Goal: Task Accomplishment & Management: Use online tool/utility

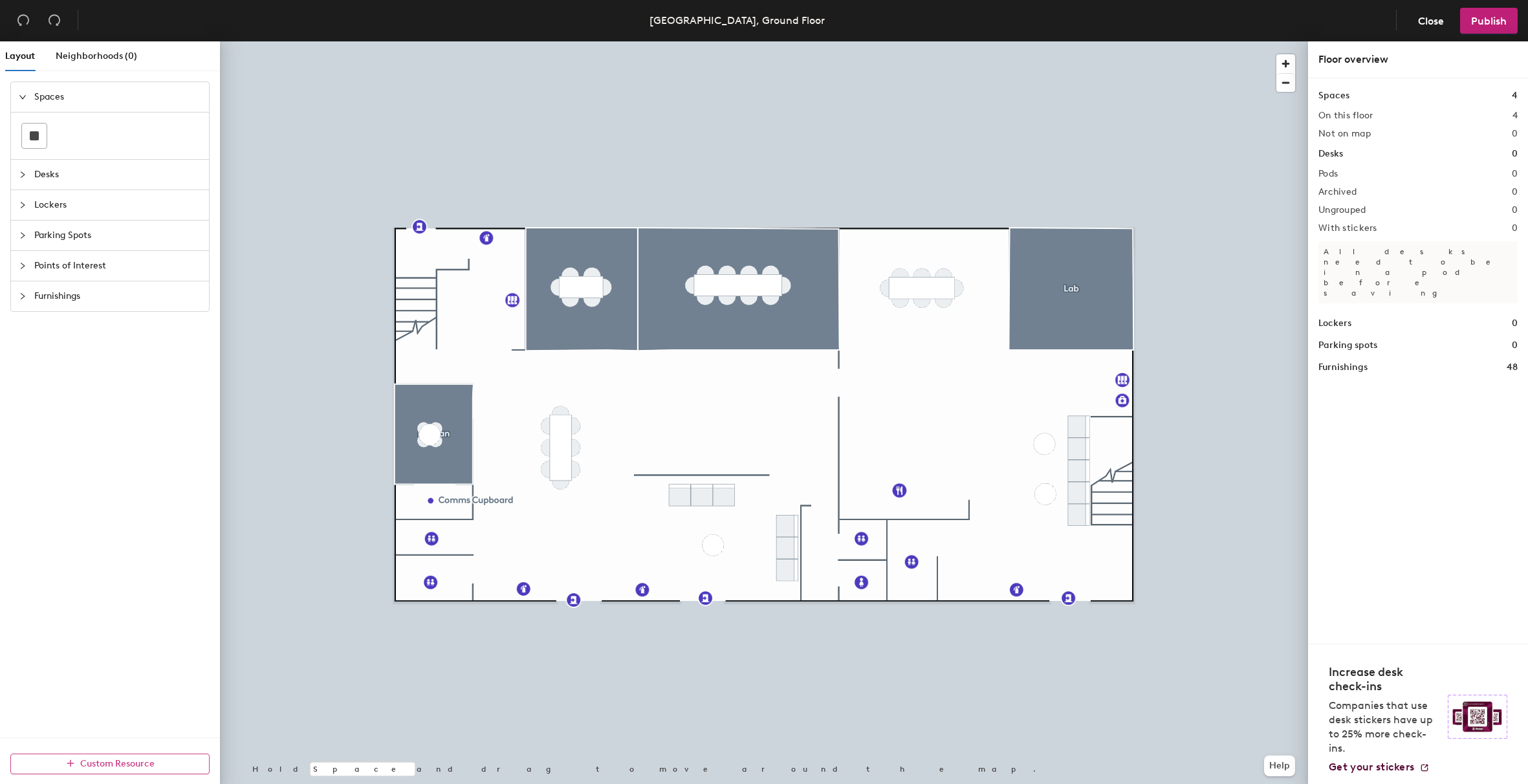
click at [138, 765] on span "Custom Resource" at bounding box center [117, 763] width 74 height 11
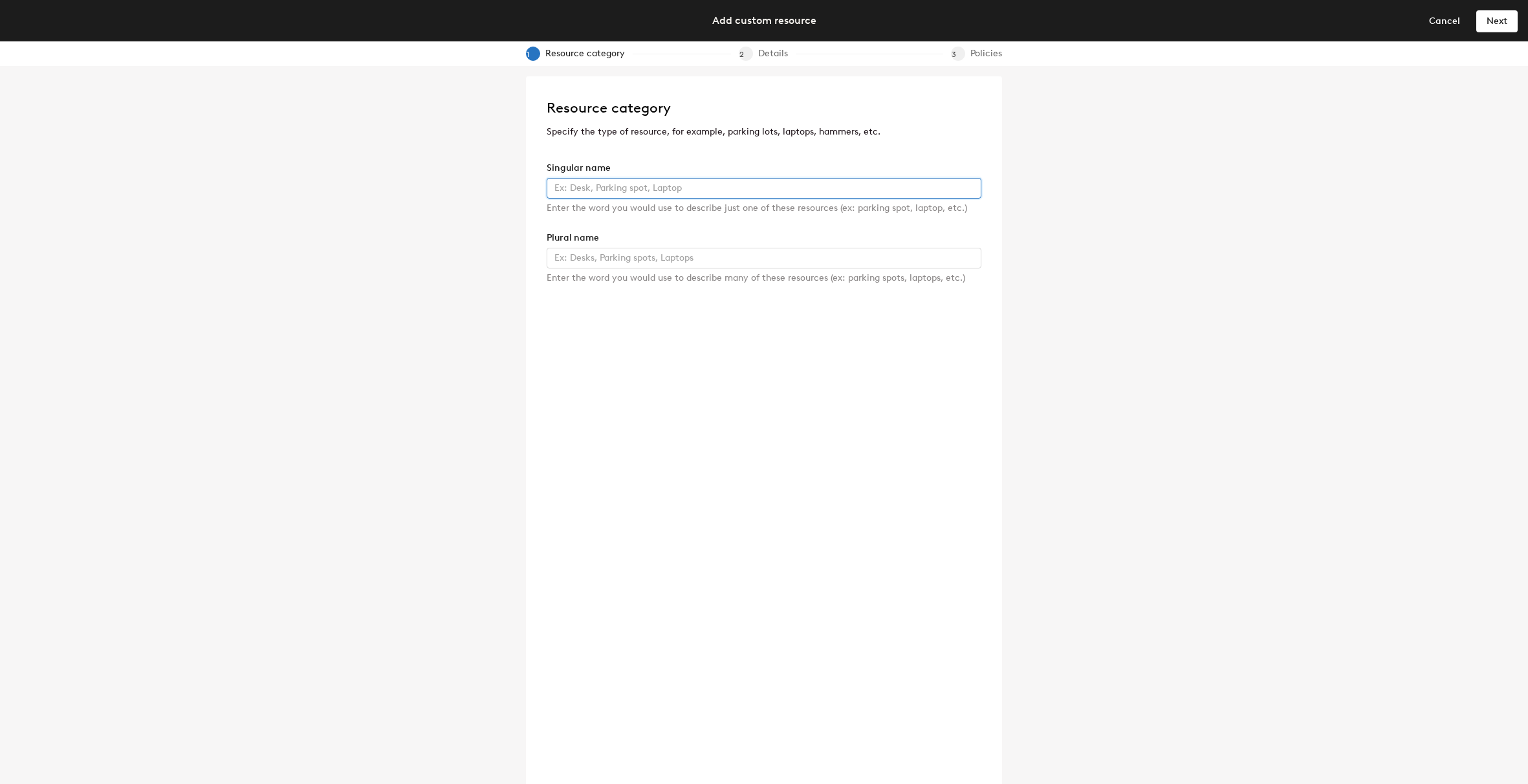
click at [783, 189] on input "text" at bounding box center [764, 188] width 435 height 21
click at [887, 251] on input "text" at bounding box center [764, 258] width 435 height 21
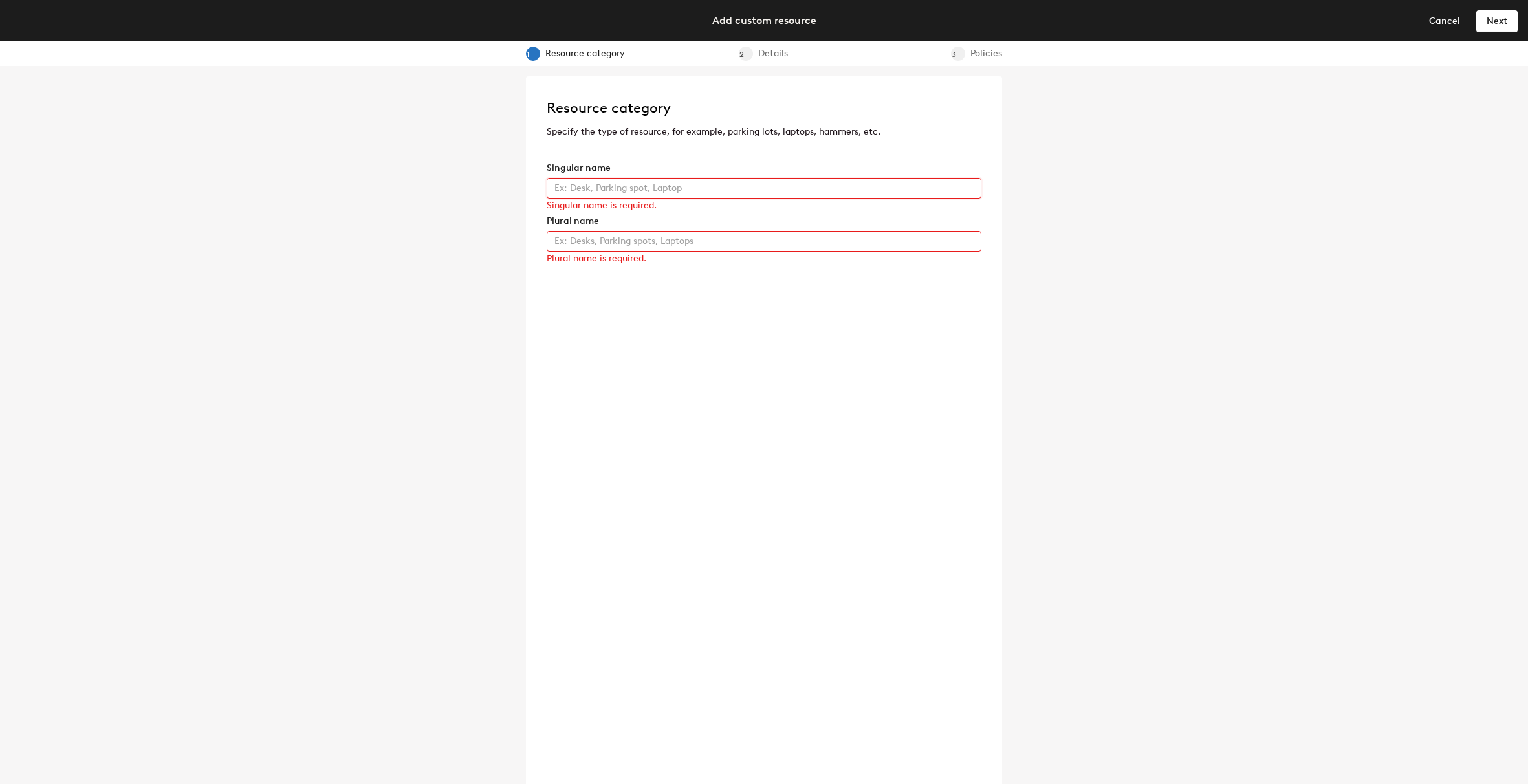
click at [671, 190] on input "text" at bounding box center [764, 188] width 435 height 21
type input "Labsat"
click at [714, 263] on input "text" at bounding box center [764, 258] width 435 height 21
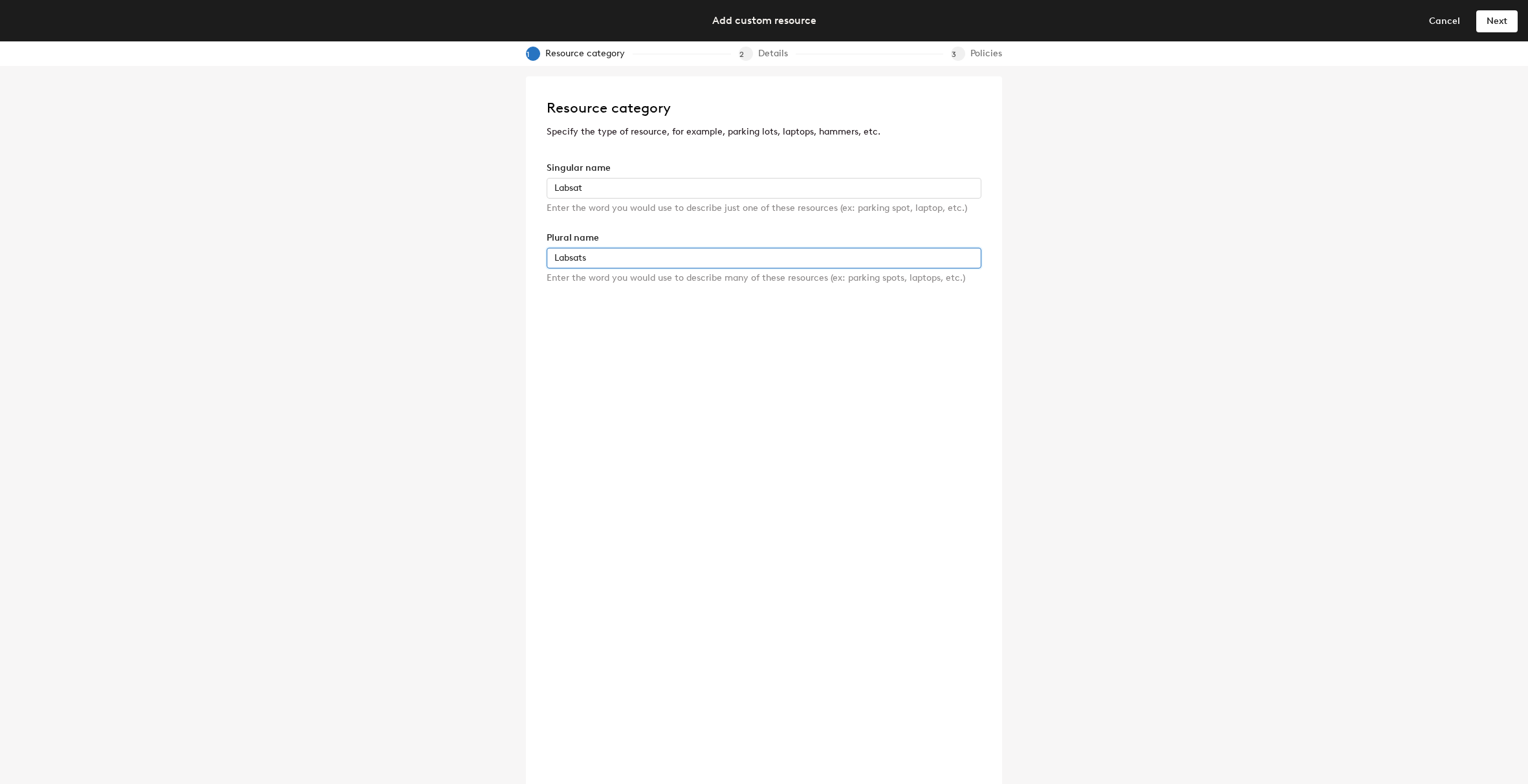
type input "Labsats"
click at [716, 341] on div "Resource category Specify the type of resource, for example, parking lots, lapt…" at bounding box center [764, 435] width 477 height 718
click at [1500, 21] on span "Next" at bounding box center [1497, 21] width 21 height 11
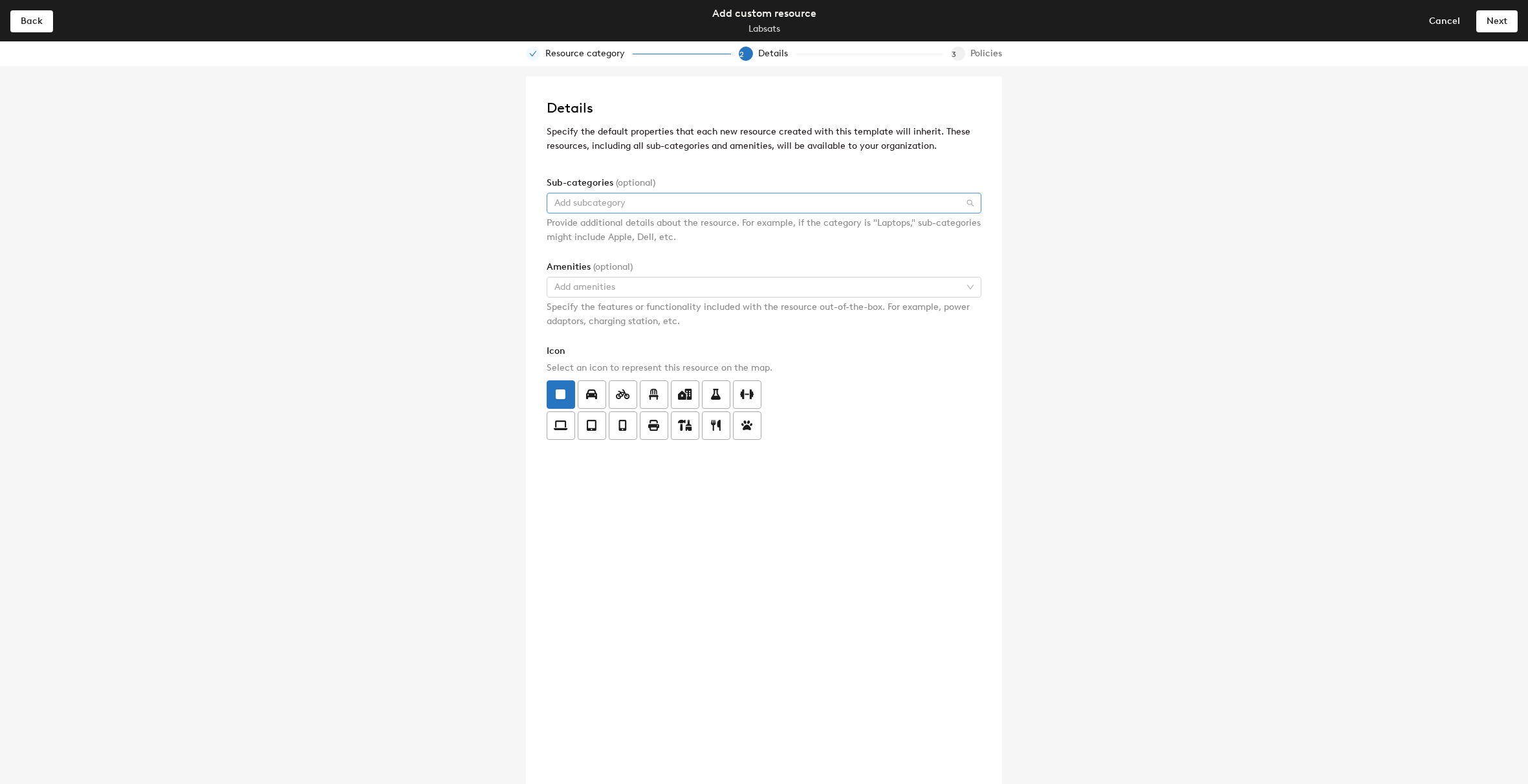
click at [774, 194] on div at bounding box center [757, 203] width 416 height 18
type input "Racelogic"
drag, startPoint x: 611, startPoint y: 200, endPoint x: 515, endPoint y: 197, distance: 96.0
click at [515, 197] on div "Details Specify the default properties that each new resource created with this…" at bounding box center [764, 425] width 1528 height 718
click at [471, 239] on div "Details Specify the default properties that each new resource created with this…" at bounding box center [764, 425] width 1528 height 718
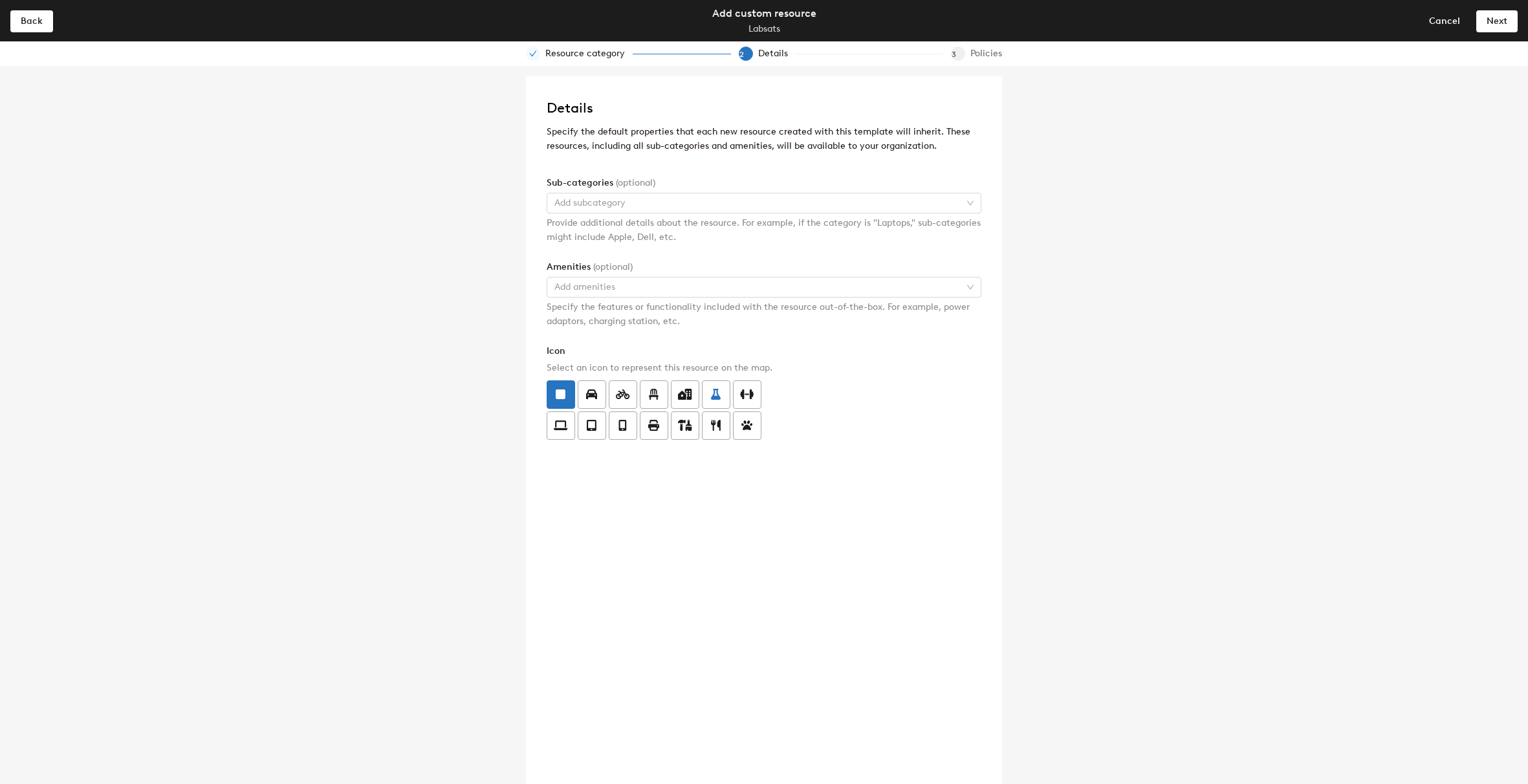
click at [714, 399] on icon at bounding box center [716, 394] width 10 height 12
click at [702, 387] on input "radio" at bounding box center [702, 387] width 0 height 0
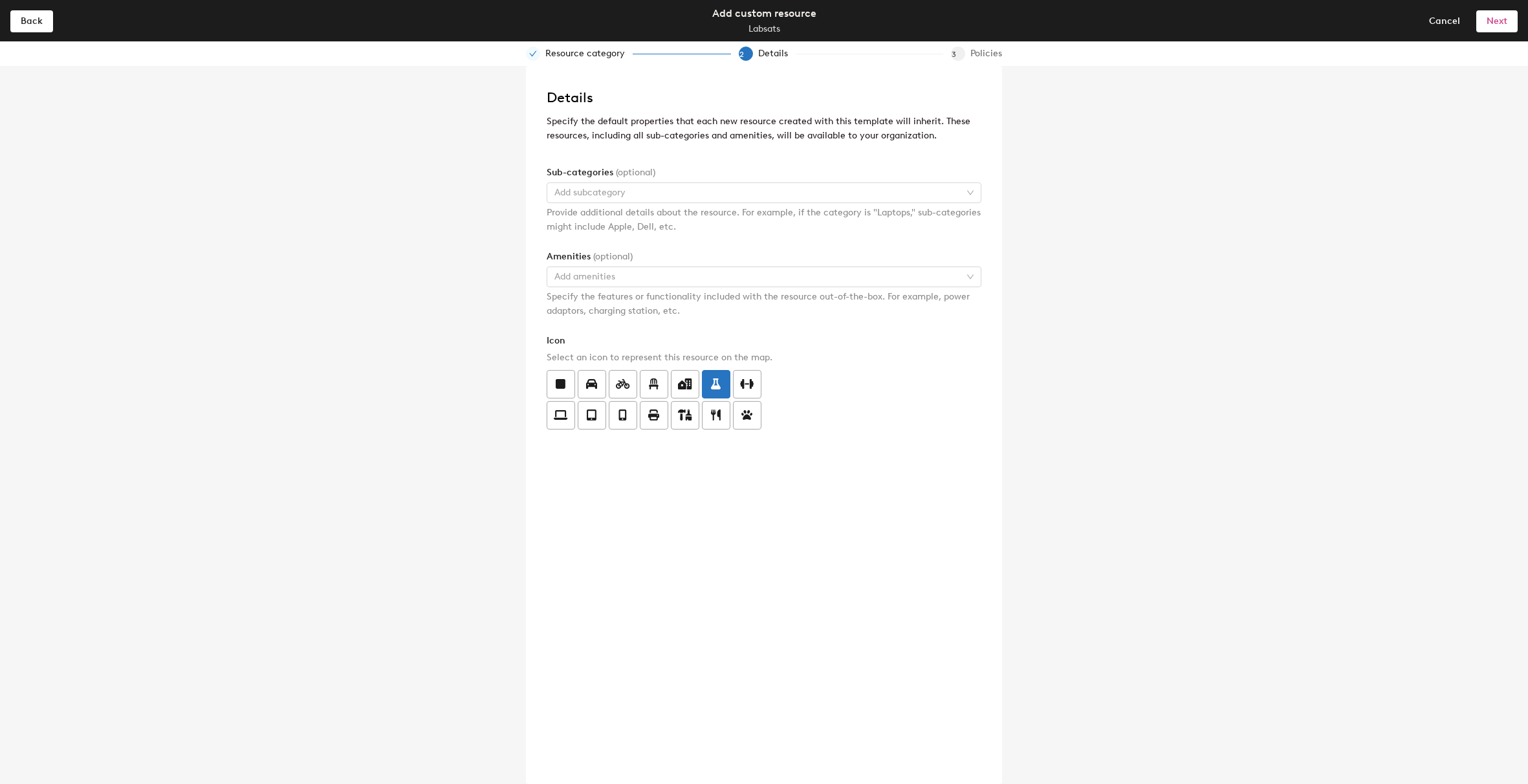
click at [1497, 29] on button "Next" at bounding box center [1497, 21] width 41 height 21
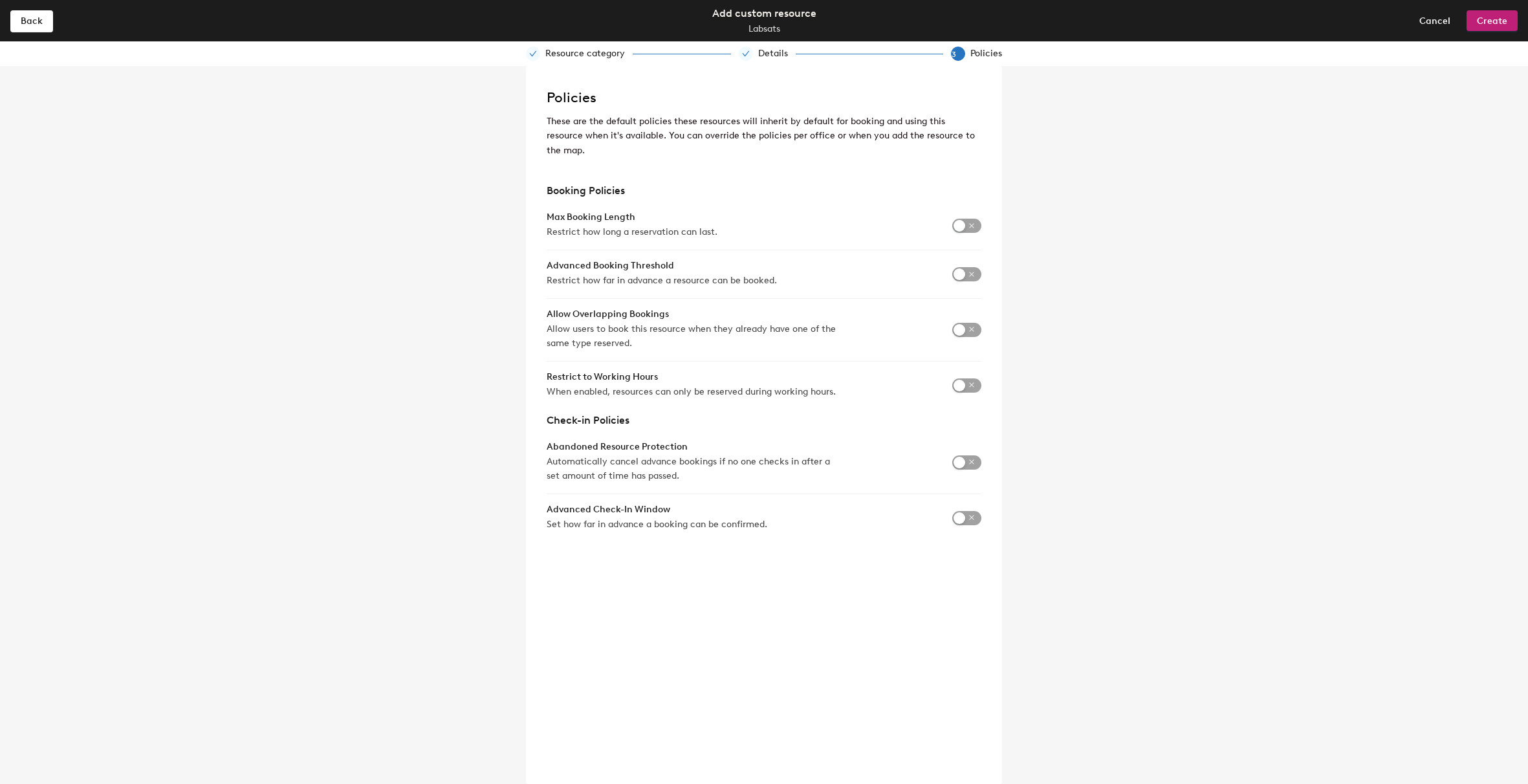
scroll to position [0, 0]
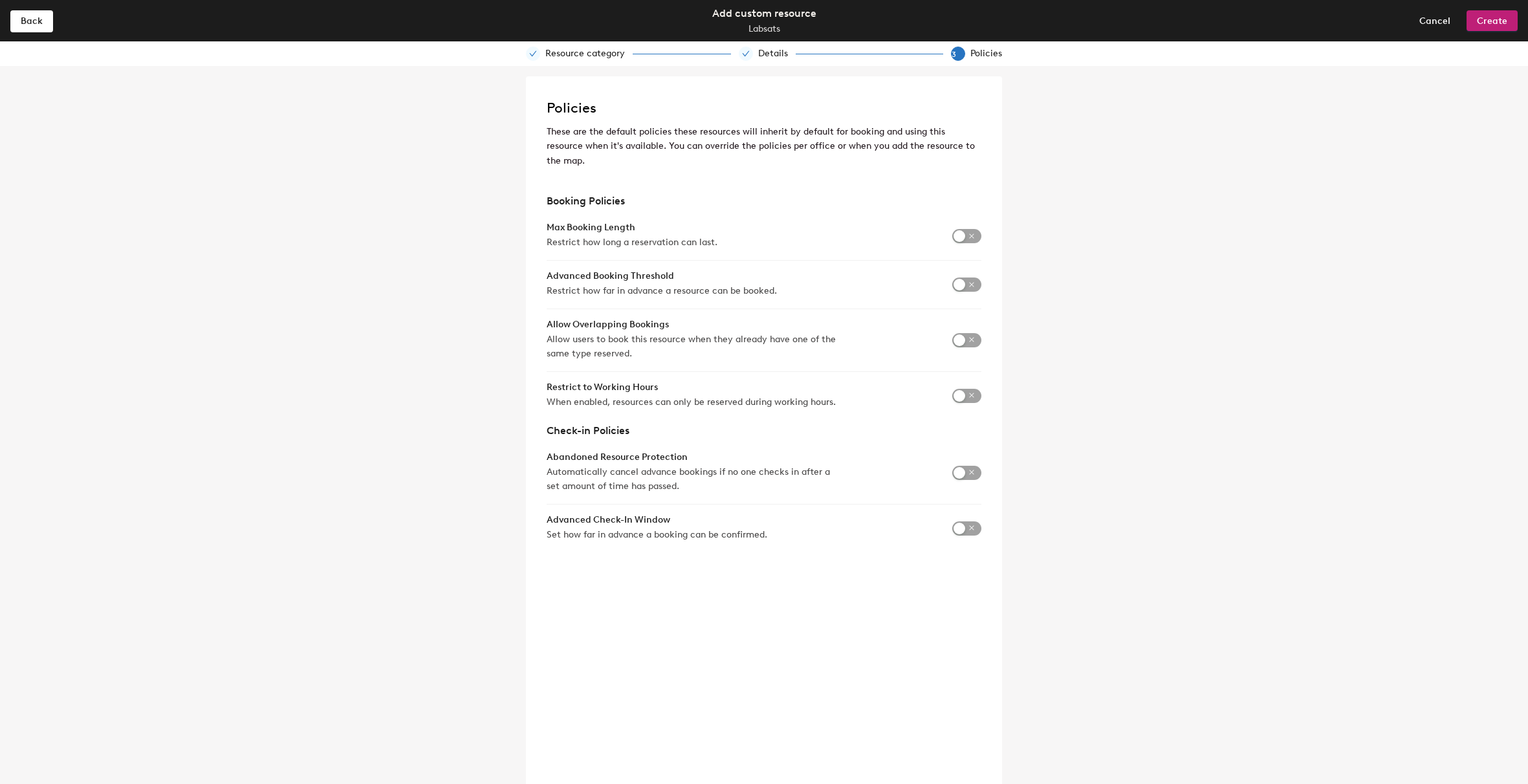
drag, startPoint x: 966, startPoint y: 464, endPoint x: 1023, endPoint y: 476, distance: 58.2
click at [967, 466] on span "button" at bounding box center [966, 472] width 29 height 14
click at [901, 472] on input "3" at bounding box center [890, 482] width 42 height 21
click at [900, 472] on input "2" at bounding box center [890, 482] width 42 height 21
type input "1"
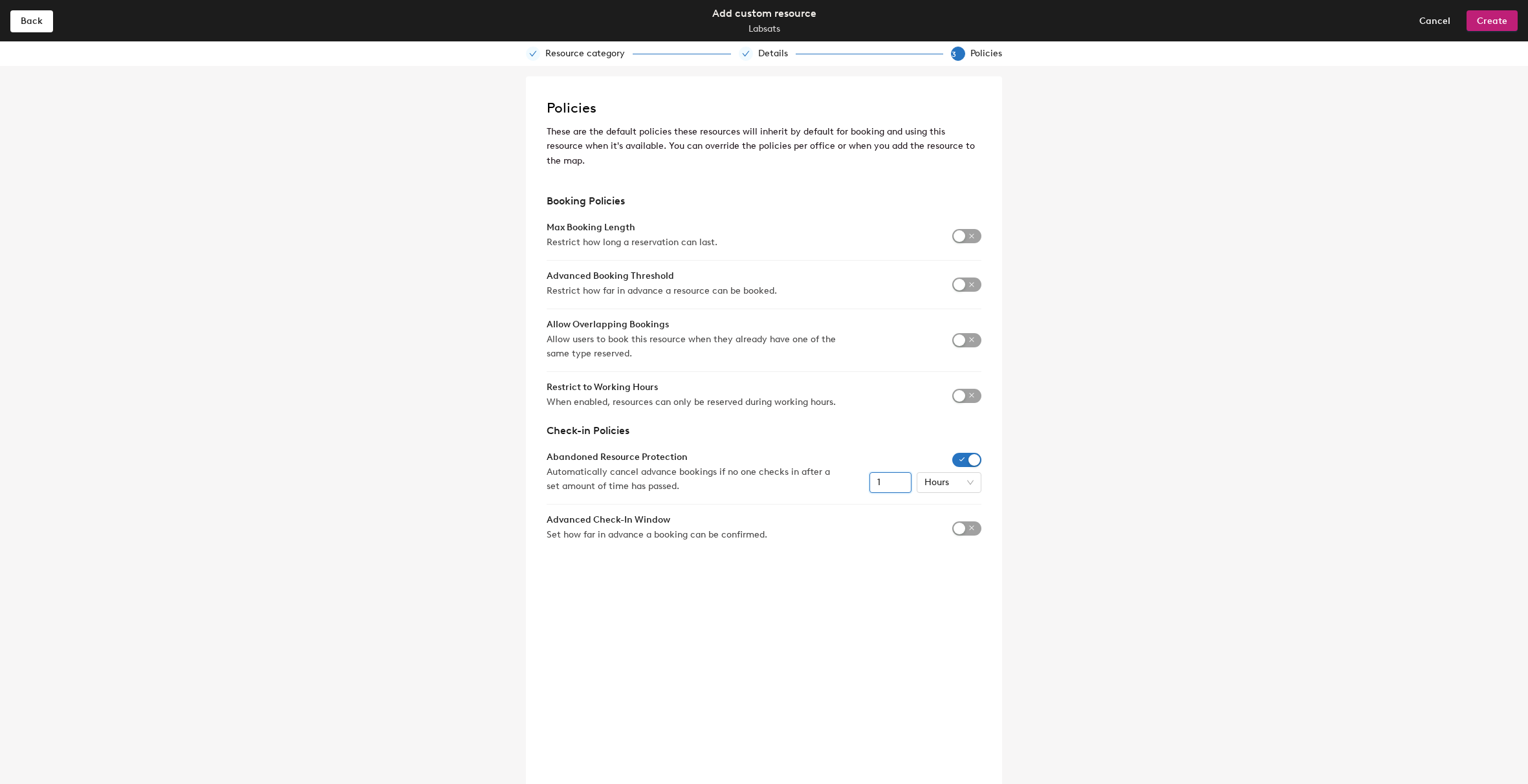
click at [900, 472] on input "1" at bounding box center [890, 482] width 42 height 21
click at [1133, 473] on div "Policies These are the default policies these resources will inherit by default…" at bounding box center [764, 425] width 1528 height 718
click at [35, 21] on span "Back" at bounding box center [31, 21] width 22 height 11
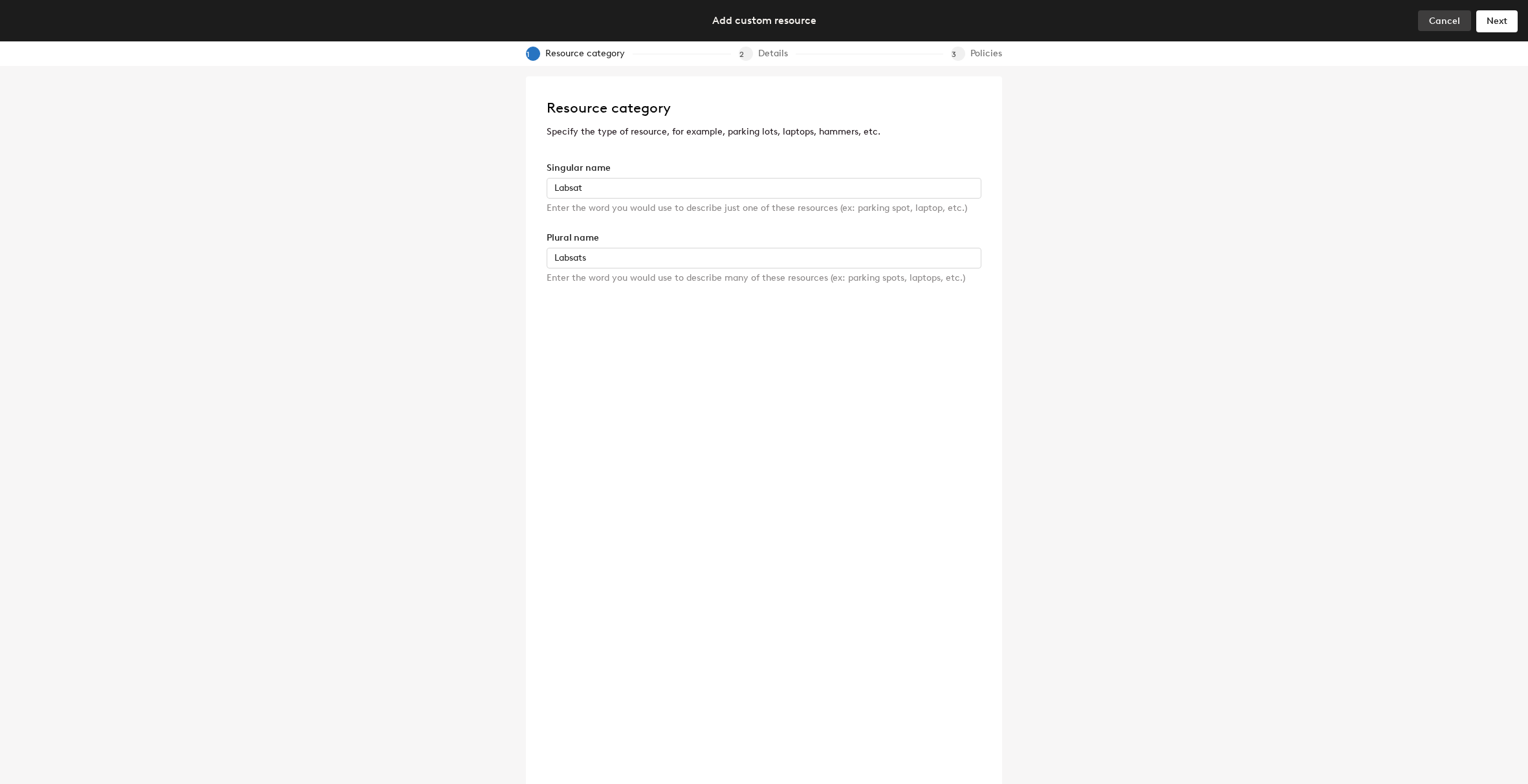
click at [1454, 22] on span "Cancel" at bounding box center [1445, 21] width 31 height 11
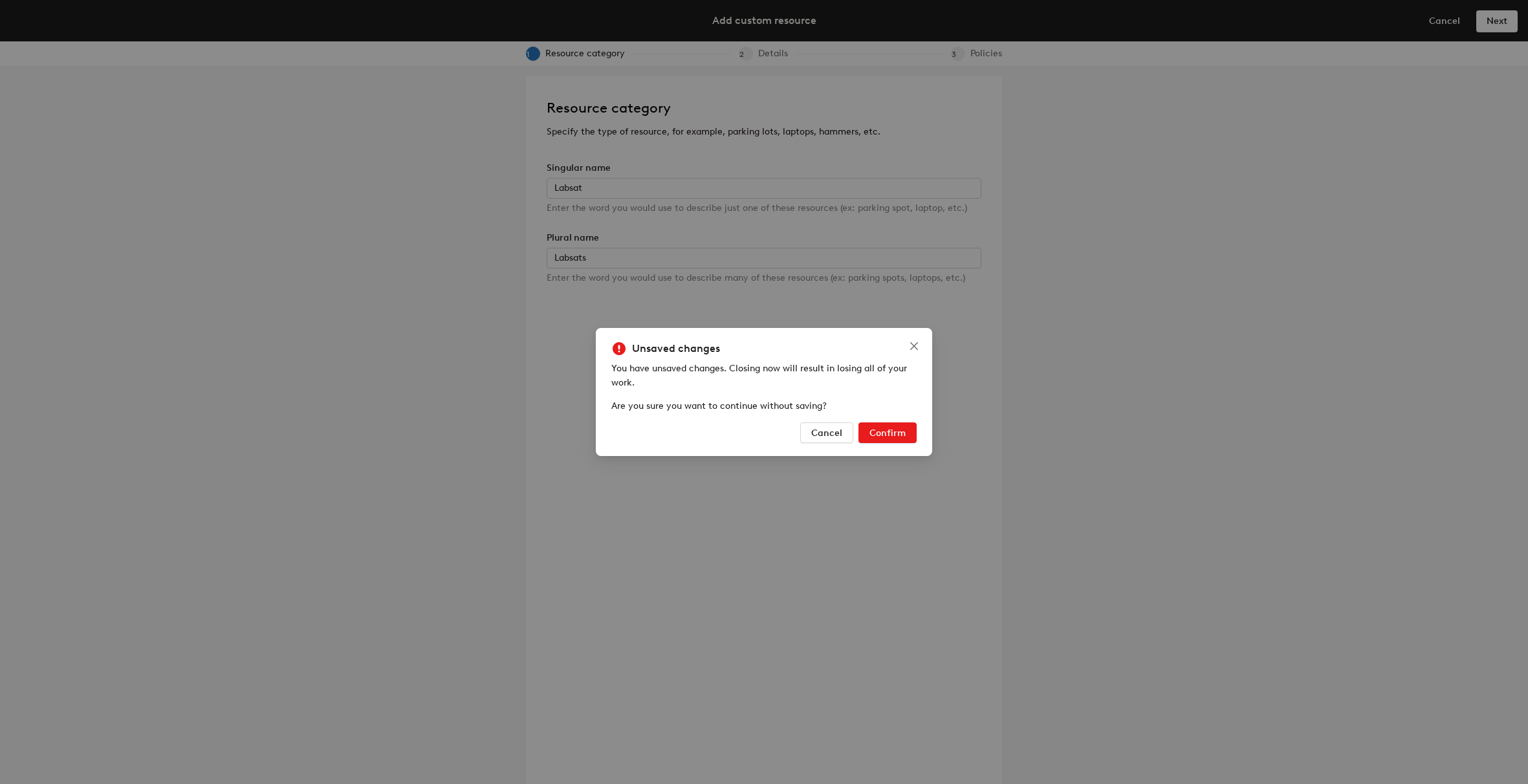
click at [894, 434] on span "Confirm" at bounding box center [888, 433] width 36 height 11
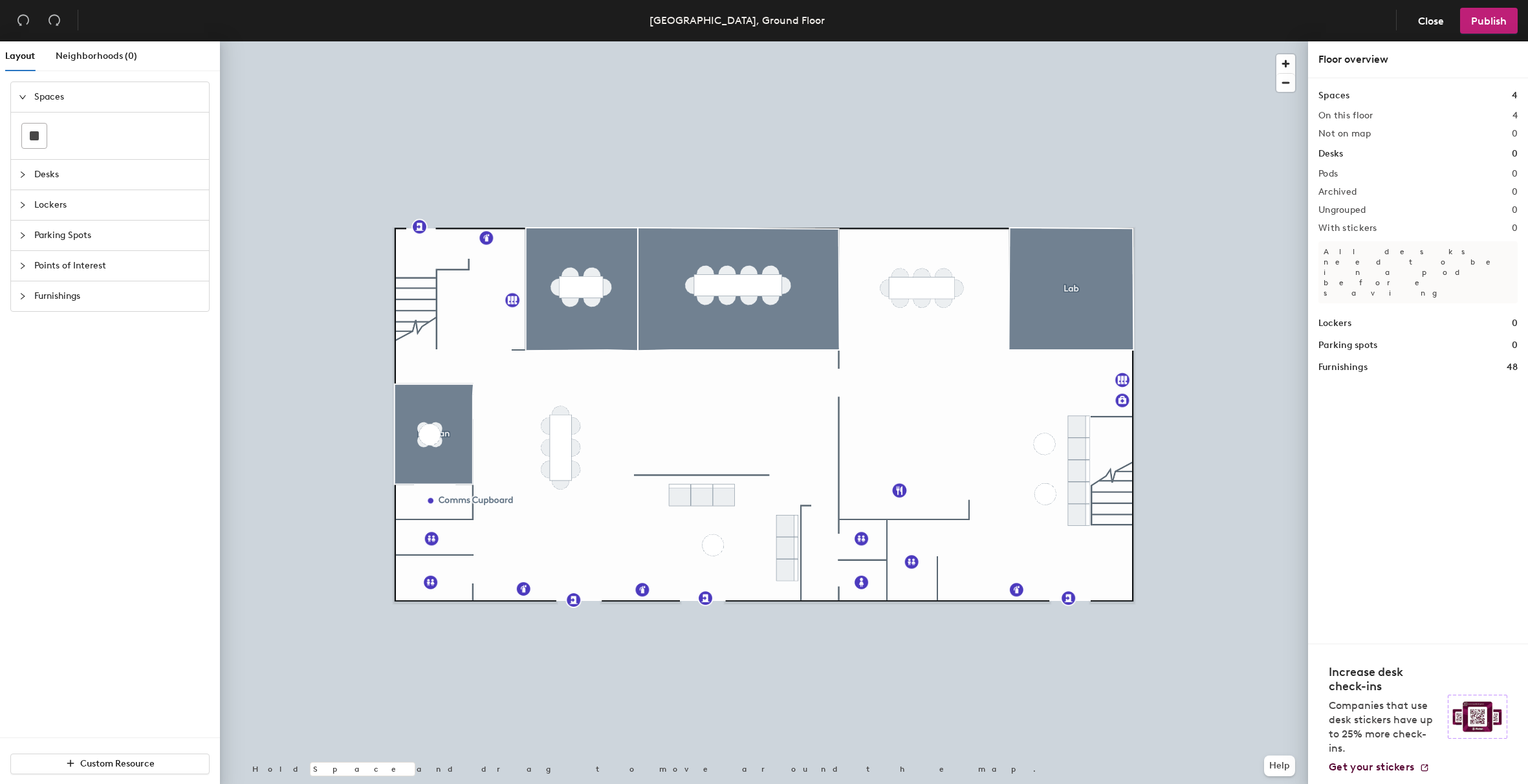
click at [24, 265] on icon "collapsed" at bounding box center [22, 266] width 4 height 7
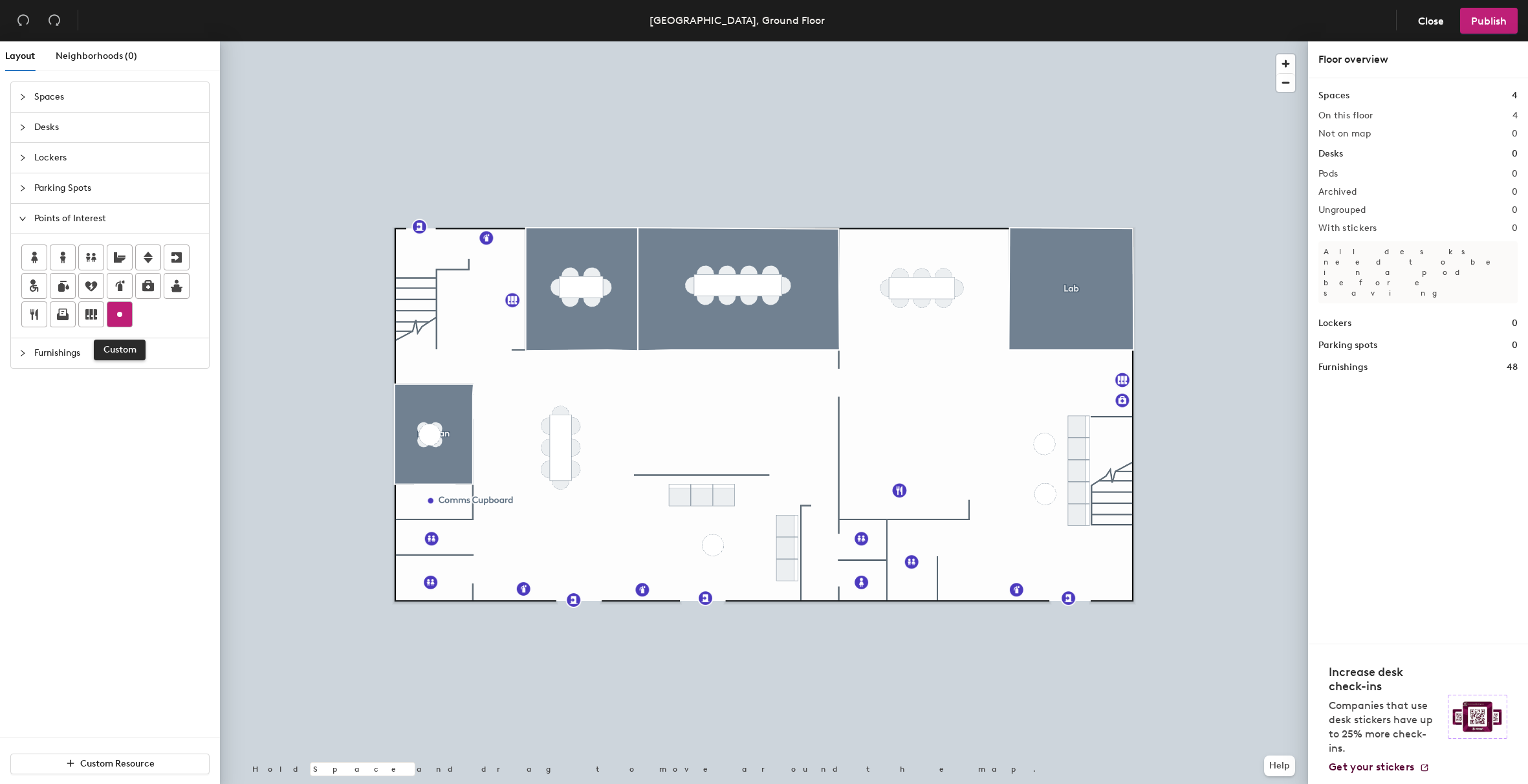
click at [120, 321] on icon at bounding box center [119, 314] width 16 height 16
click at [1075, 403] on div "Layout Neighborhoods (0) Spaces Desks Lockers Parking Spots Points of Interest …" at bounding box center [764, 415] width 1528 height 748
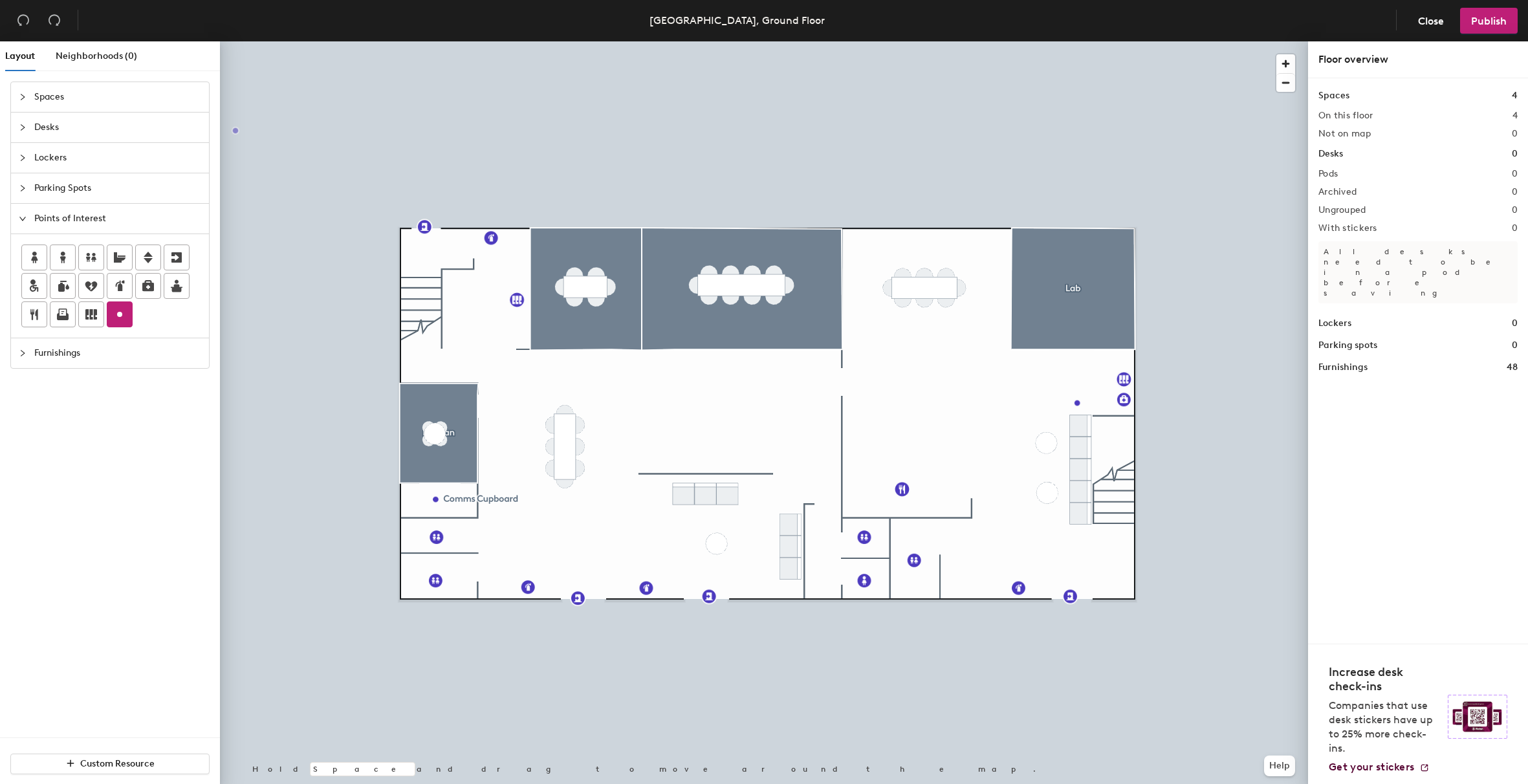
click at [127, 317] on div at bounding box center [120, 314] width 25 height 25
type input "H"
type input "Fire Warden vests"
click at [1139, 433] on span "Done" at bounding box center [1128, 432] width 38 height 22
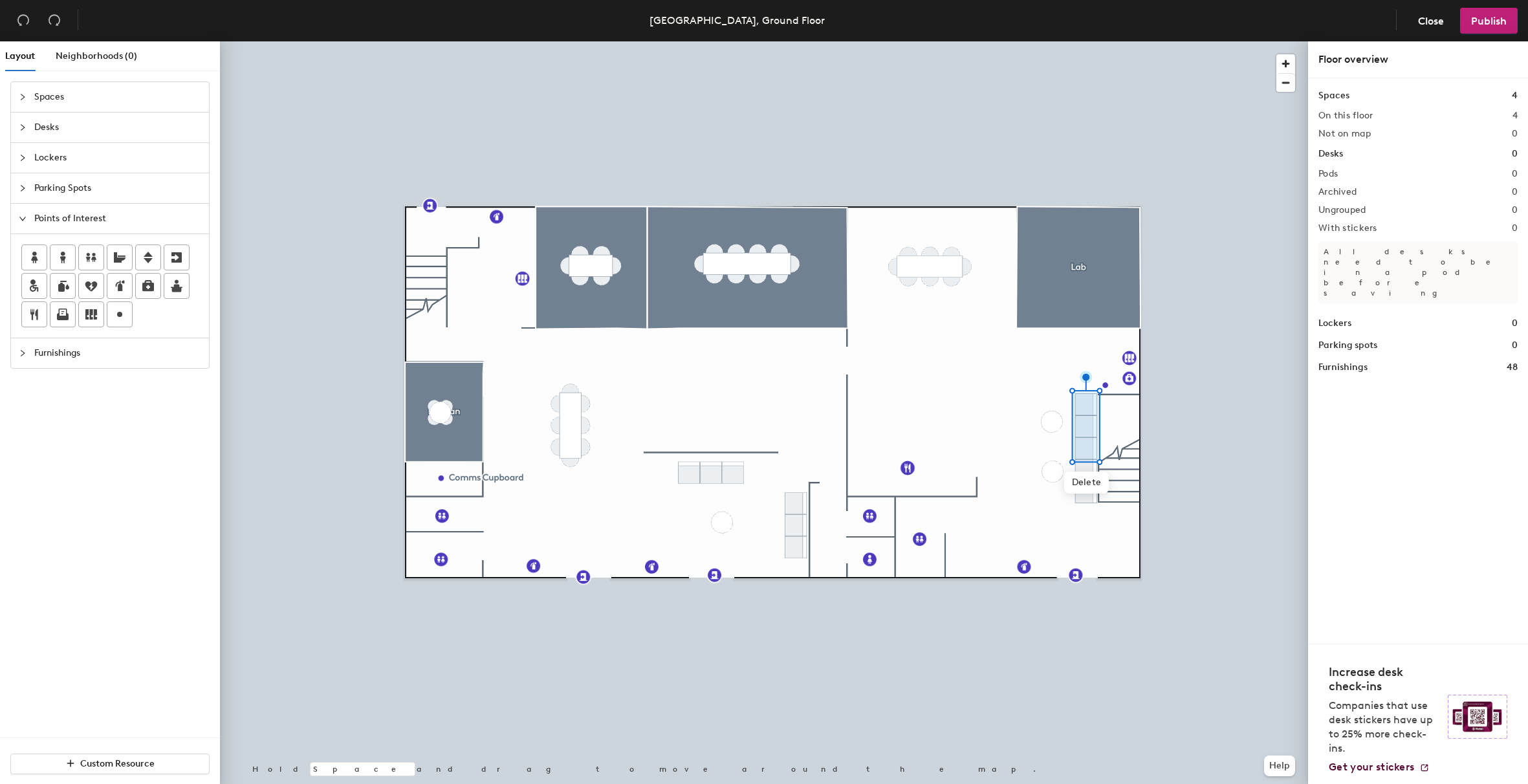
click at [22, 96] on icon "collapsed" at bounding box center [22, 97] width 7 height 7
click at [26, 177] on icon "collapsed" at bounding box center [22, 174] width 7 height 7
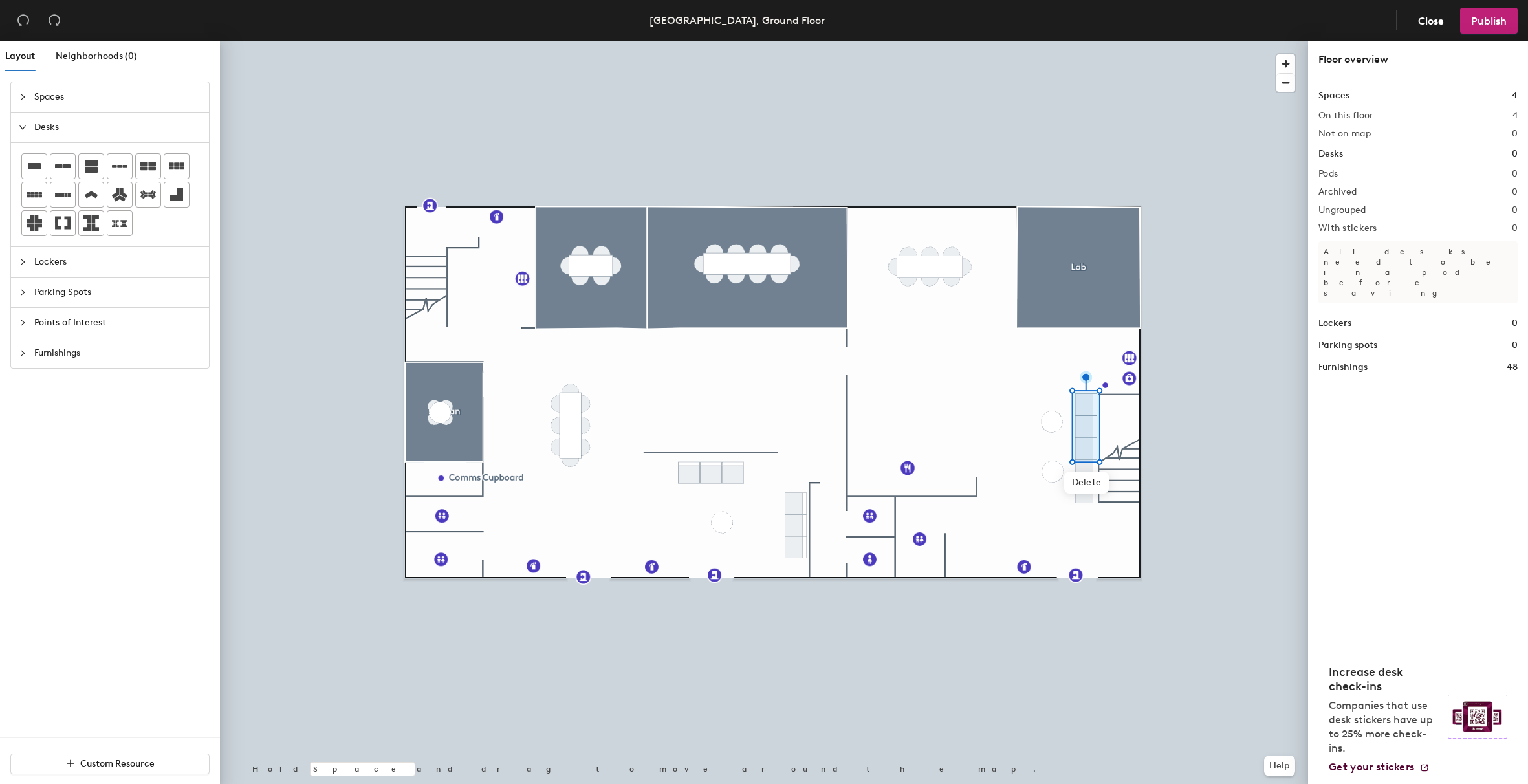
click at [21, 264] on icon "collapsed" at bounding box center [22, 261] width 7 height 7
click at [21, 272] on div at bounding box center [26, 265] width 16 height 14
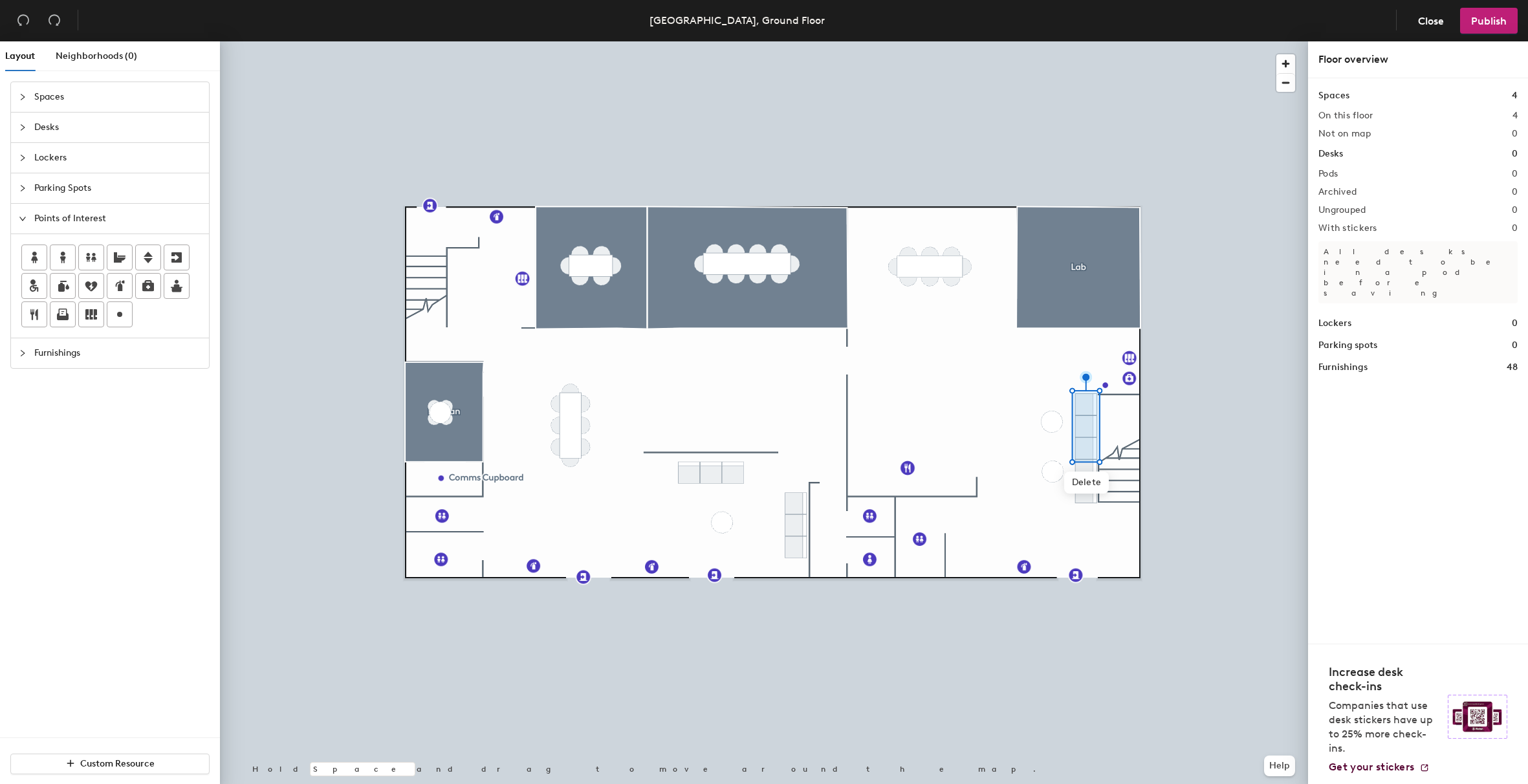
click at [20, 352] on icon "collapsed" at bounding box center [22, 352] width 7 height 7
click at [1080, 487] on span "Delete" at bounding box center [1087, 482] width 46 height 22
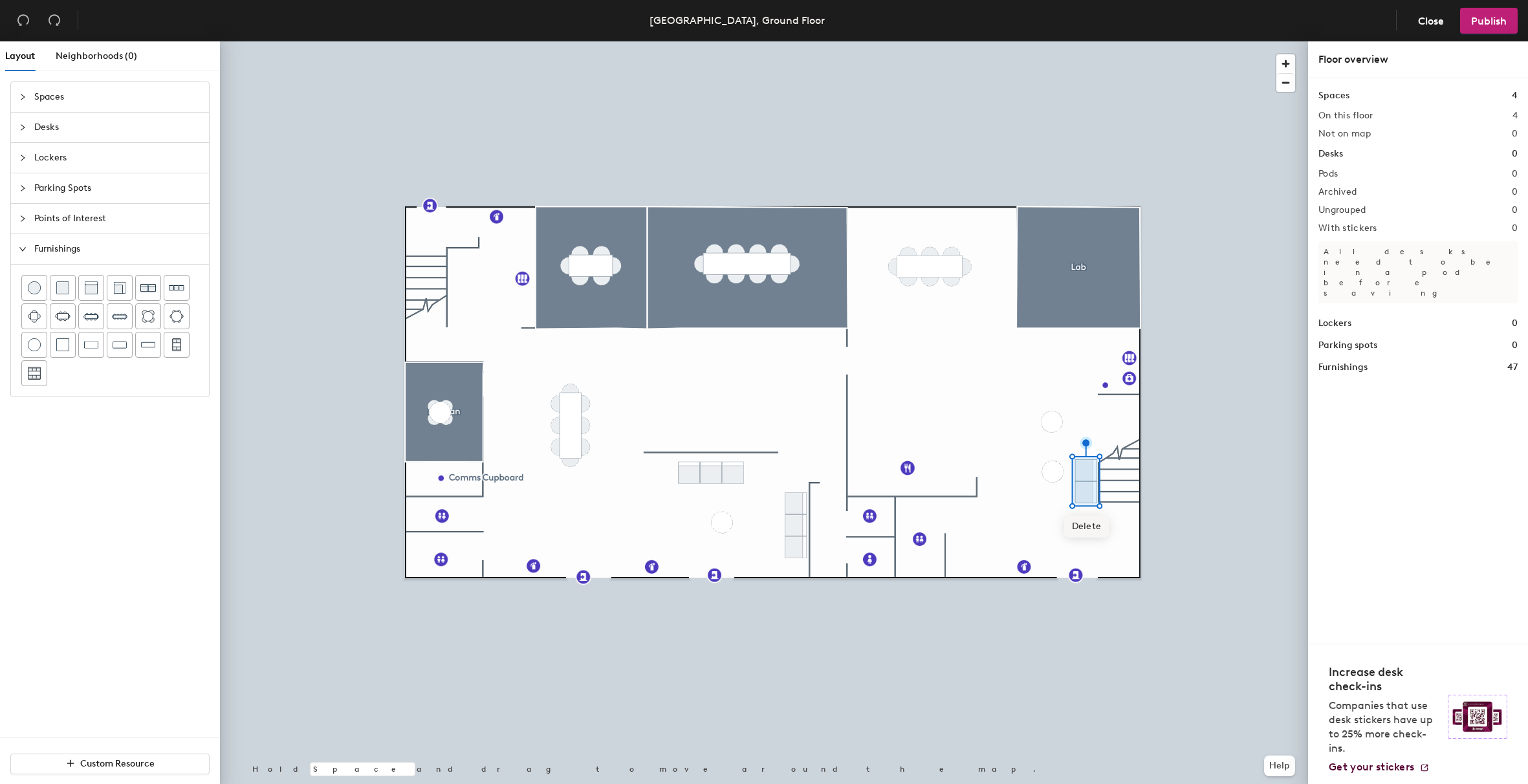
click at [1096, 532] on span "Delete" at bounding box center [1087, 526] width 46 height 22
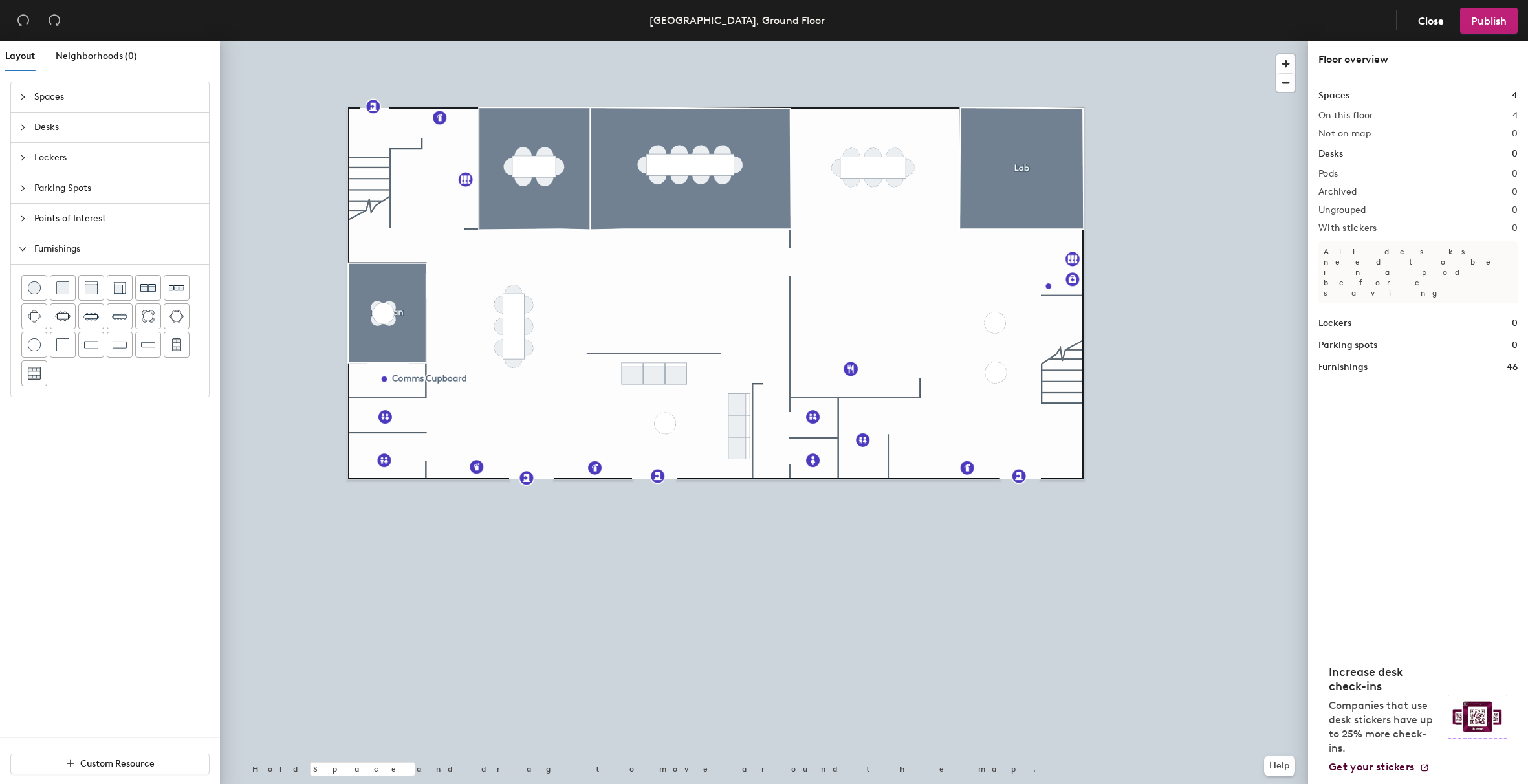
click at [662, 318] on div "Layout Neighborhoods (0) Spaces Desks Lockers Parking Spots Points of Interest …" at bounding box center [764, 415] width 1528 height 748
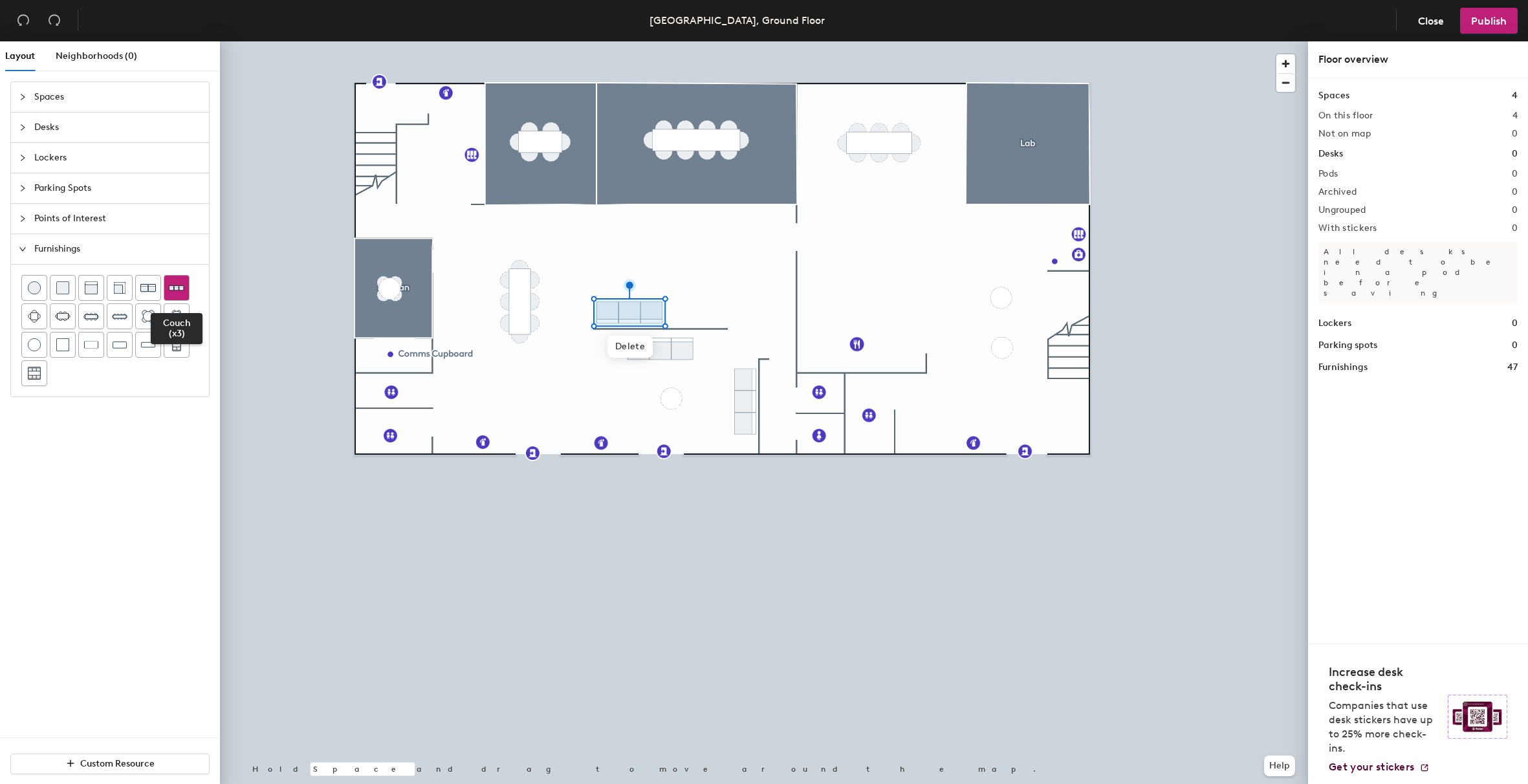
click at [183, 295] on div at bounding box center [177, 288] width 25 height 25
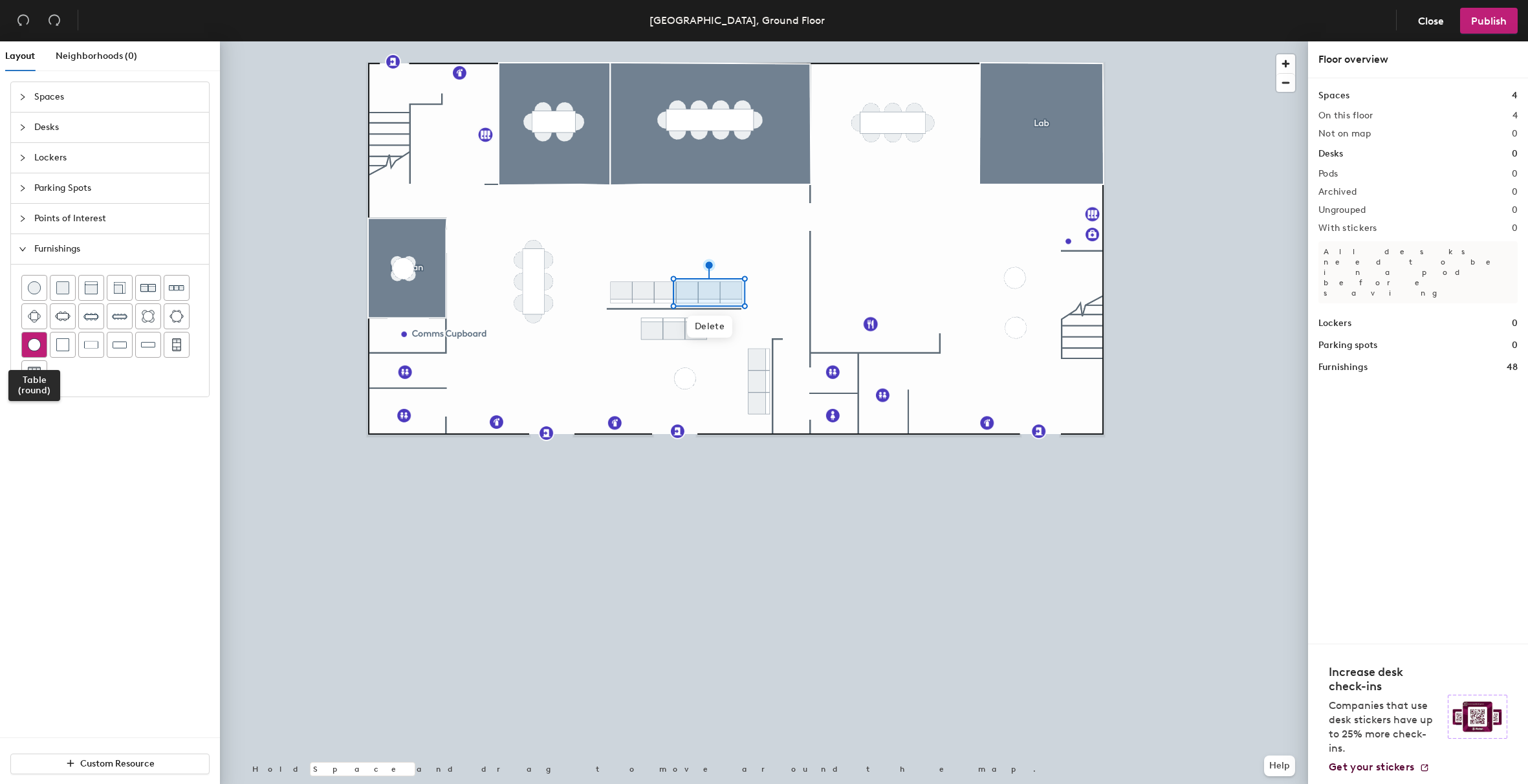
click at [41, 347] on div at bounding box center [35, 345] width 25 height 25
click at [34, 348] on img at bounding box center [35, 345] width 13 height 13
click at [681, 409] on span "Delete" at bounding box center [686, 413] width 46 height 22
click at [95, 351] on div at bounding box center [91, 345] width 25 height 25
click at [88, 286] on img at bounding box center [91, 288] width 13 height 13
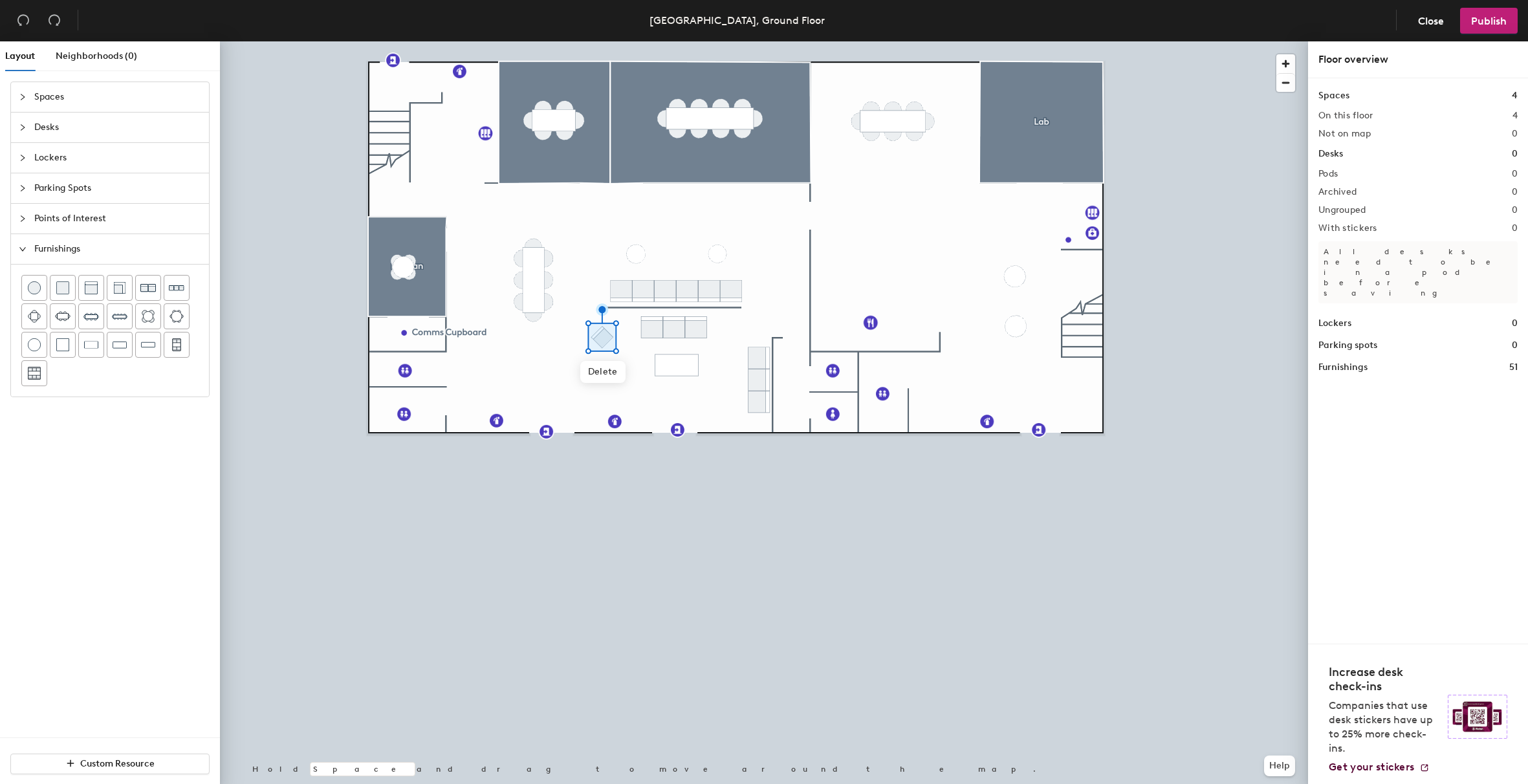
click at [783, 41] on div at bounding box center [764, 41] width 1089 height 0
click at [36, 294] on div at bounding box center [35, 288] width 25 height 25
click at [31, 340] on img at bounding box center [35, 345] width 13 height 13
click at [89, 295] on div at bounding box center [91, 288] width 25 height 25
click at [1014, 316] on span "Delete" at bounding box center [1015, 310] width 46 height 22
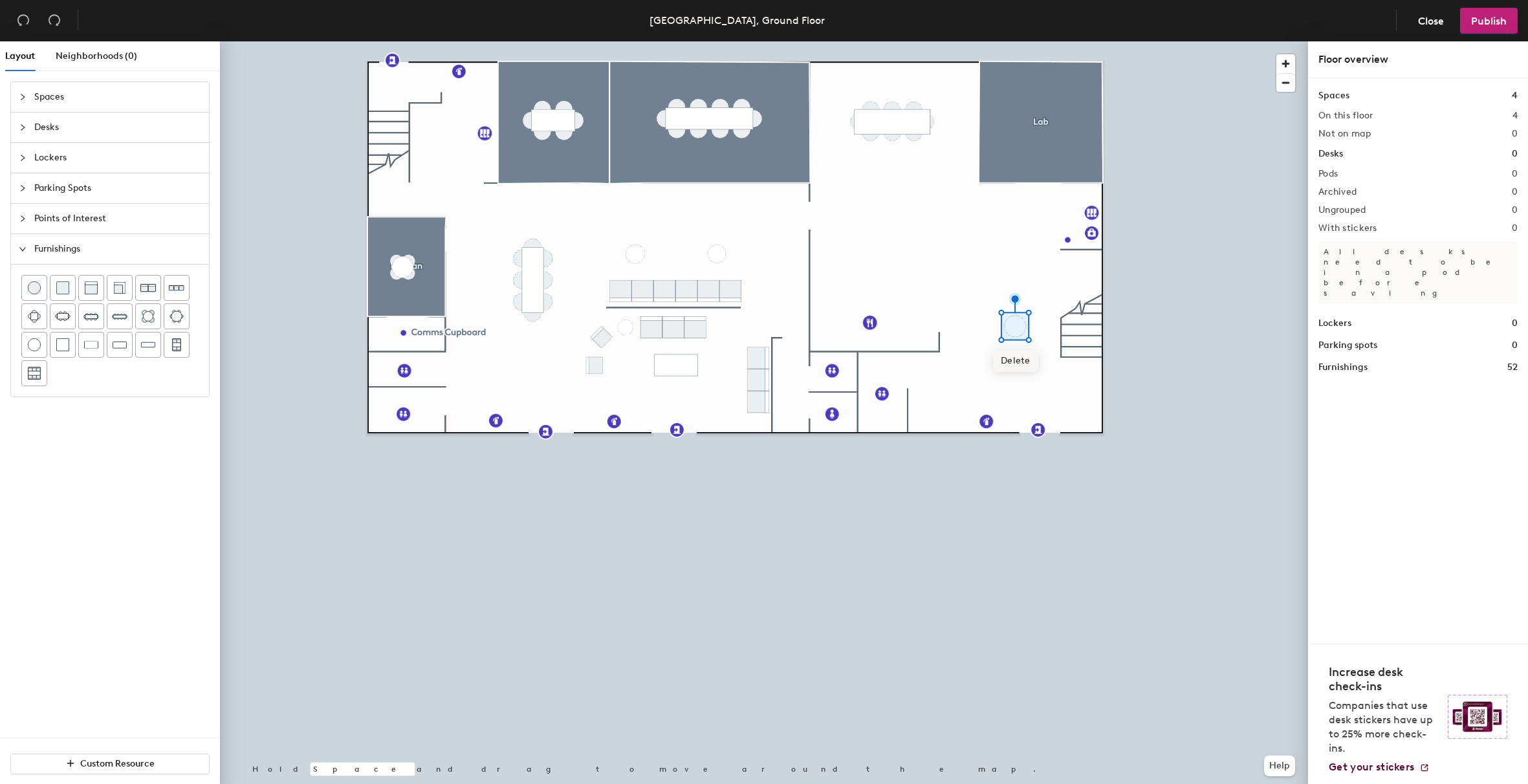
click at [1022, 367] on span "Delete" at bounding box center [1016, 361] width 46 height 22
click at [59, 346] on img at bounding box center [63, 345] width 13 height 13
click at [869, 301] on span "Delete" at bounding box center [869, 304] width 46 height 22
drag, startPoint x: 94, startPoint y: 344, endPoint x: 151, endPoint y: 337, distance: 57.4
click at [94, 344] on img at bounding box center [91, 345] width 14 height 13
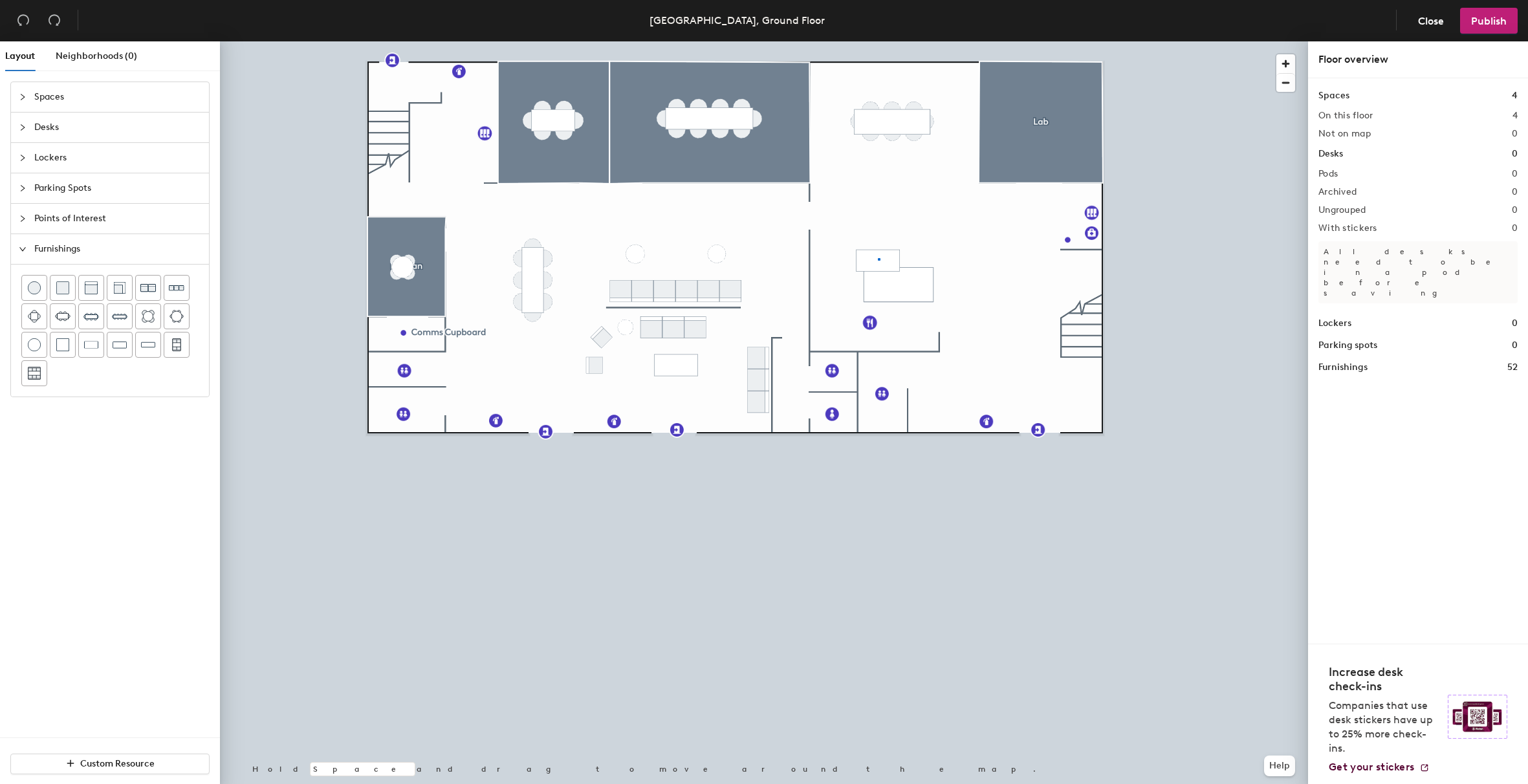
click at [878, 41] on div at bounding box center [764, 41] width 1089 height 0
click at [893, 41] on div at bounding box center [764, 41] width 1089 height 0
click at [863, 41] on div at bounding box center [764, 41] width 1089 height 0
click at [904, 319] on span "Delete" at bounding box center [899, 325] width 46 height 22
click at [888, 41] on div at bounding box center [764, 41] width 1089 height 0
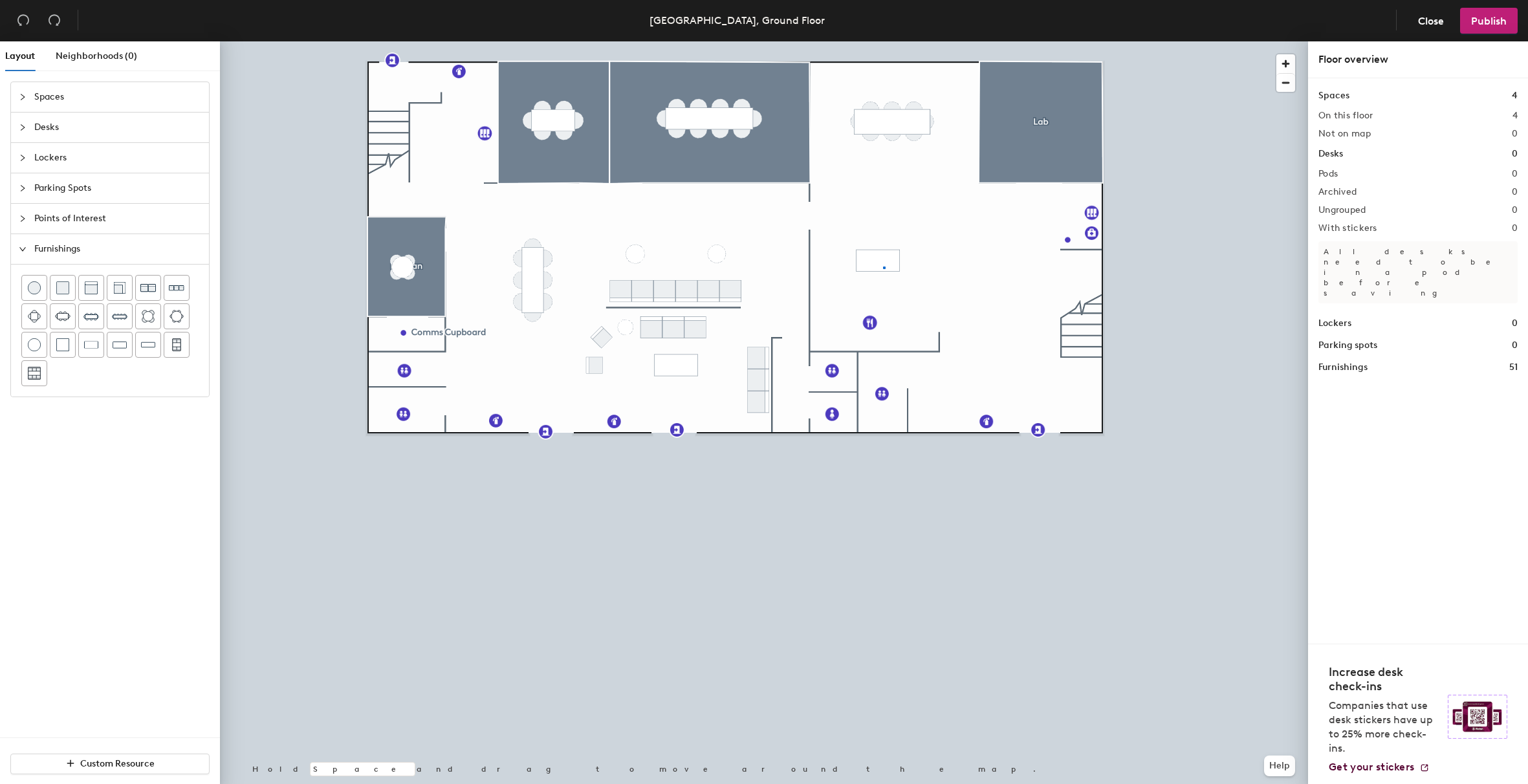
click at [884, 41] on div at bounding box center [764, 41] width 1089 height 0
click at [20, 27] on span "button" at bounding box center [23, 20] width 13 height 14
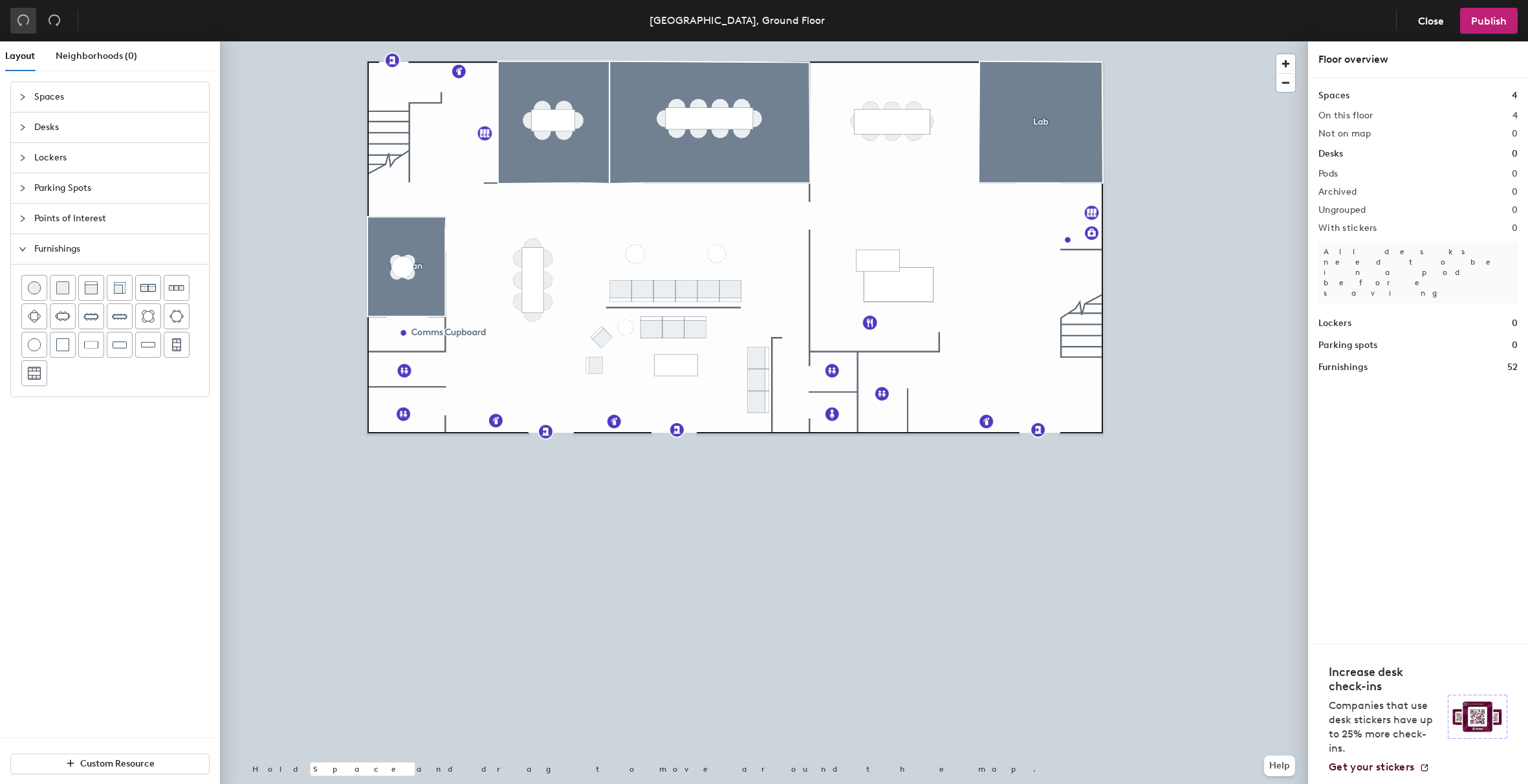
click at [20, 27] on span "button" at bounding box center [23, 20] width 13 height 14
click at [18, 22] on icon "undo" at bounding box center [23, 20] width 12 height 11
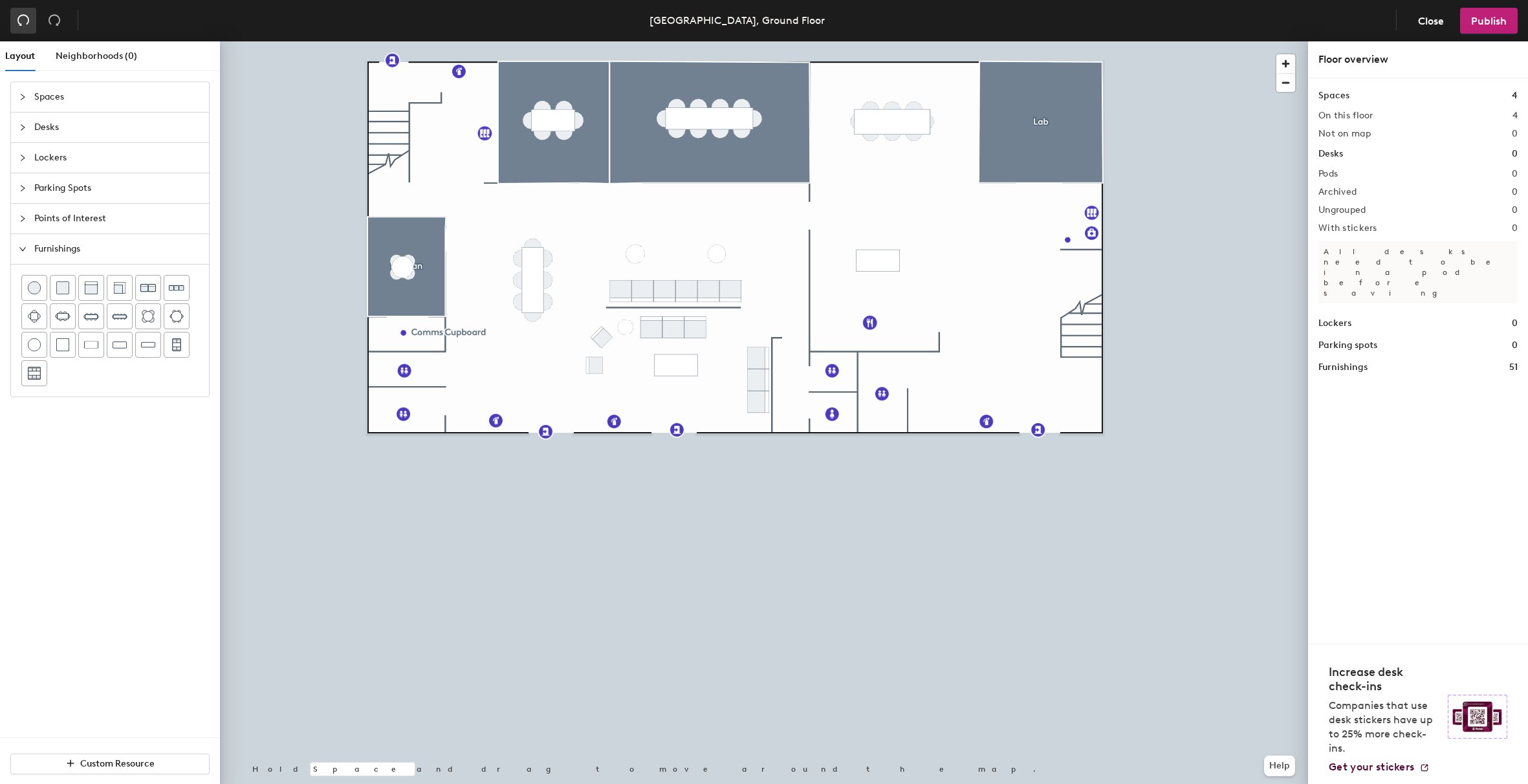
click at [18, 22] on icon "undo" at bounding box center [23, 20] width 12 height 11
click at [48, 23] on icon "redo" at bounding box center [55, 20] width 13 height 13
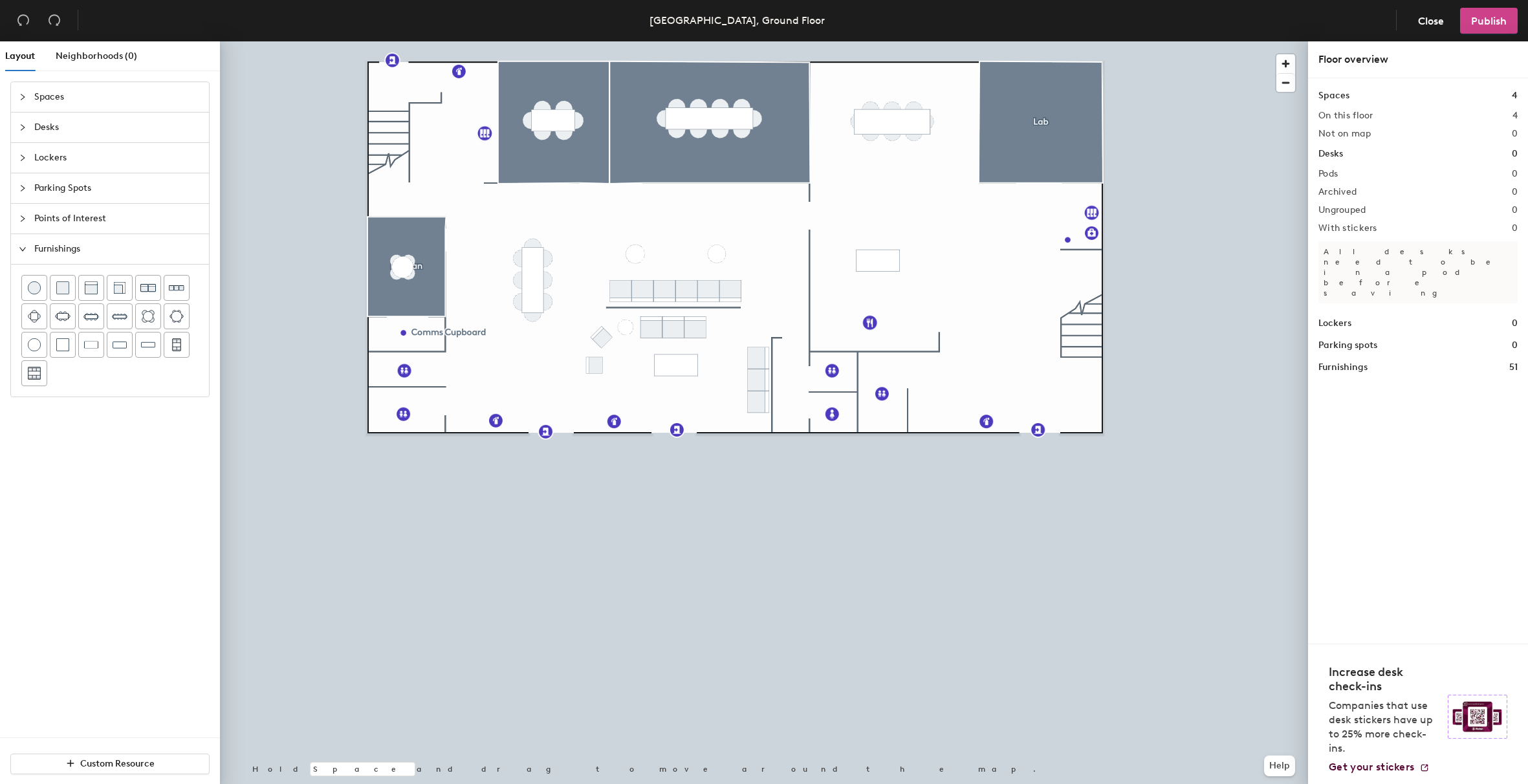
click at [1482, 30] on button "Publish" at bounding box center [1489, 20] width 58 height 26
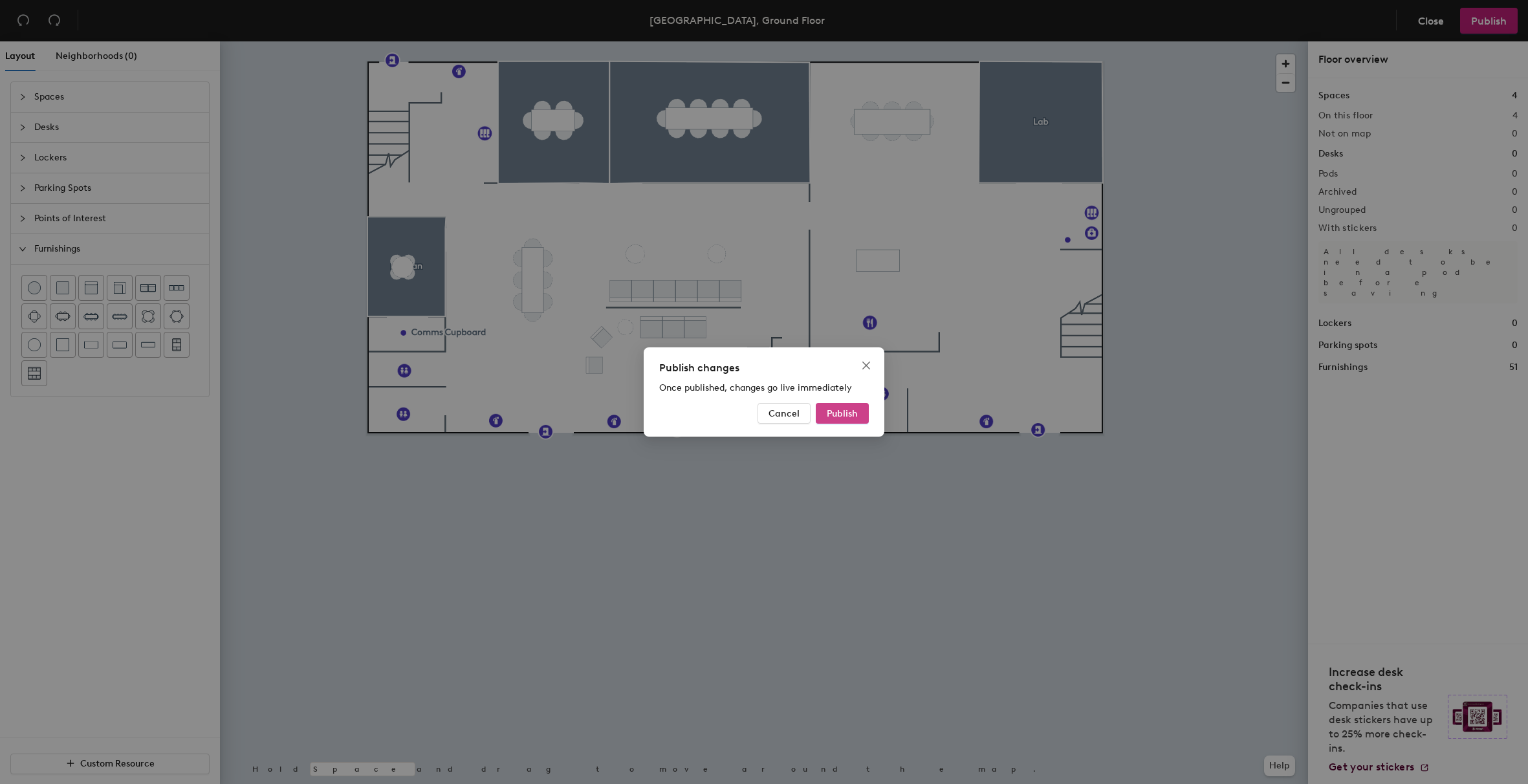
click at [857, 421] on button "Publish" at bounding box center [842, 413] width 53 height 21
